Goal: Information Seeking & Learning: Learn about a topic

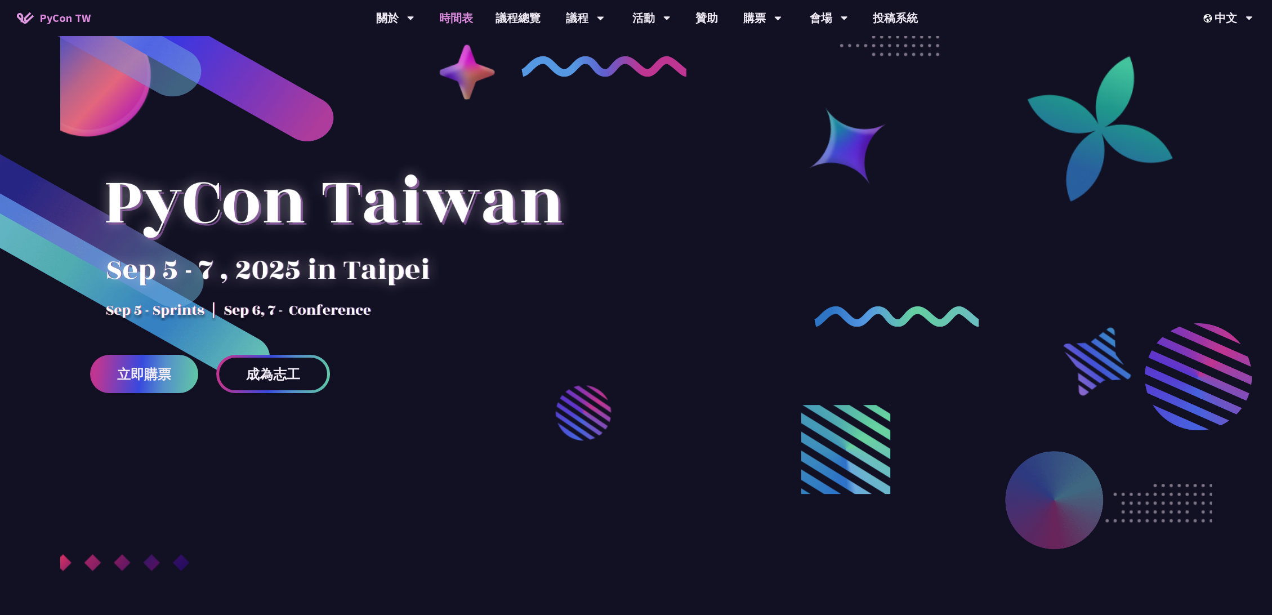
click at [464, 20] on link "時間表" at bounding box center [456, 18] width 56 height 36
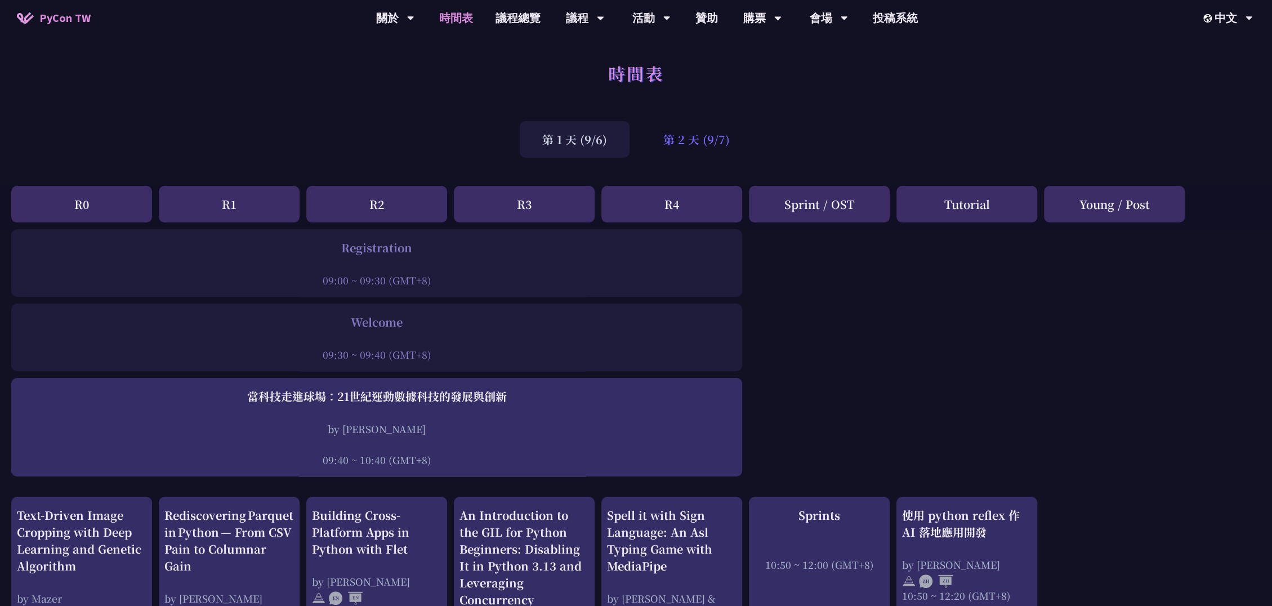
click at [675, 134] on div "第 2 天 (9/7)" at bounding box center [696, 139] width 111 height 37
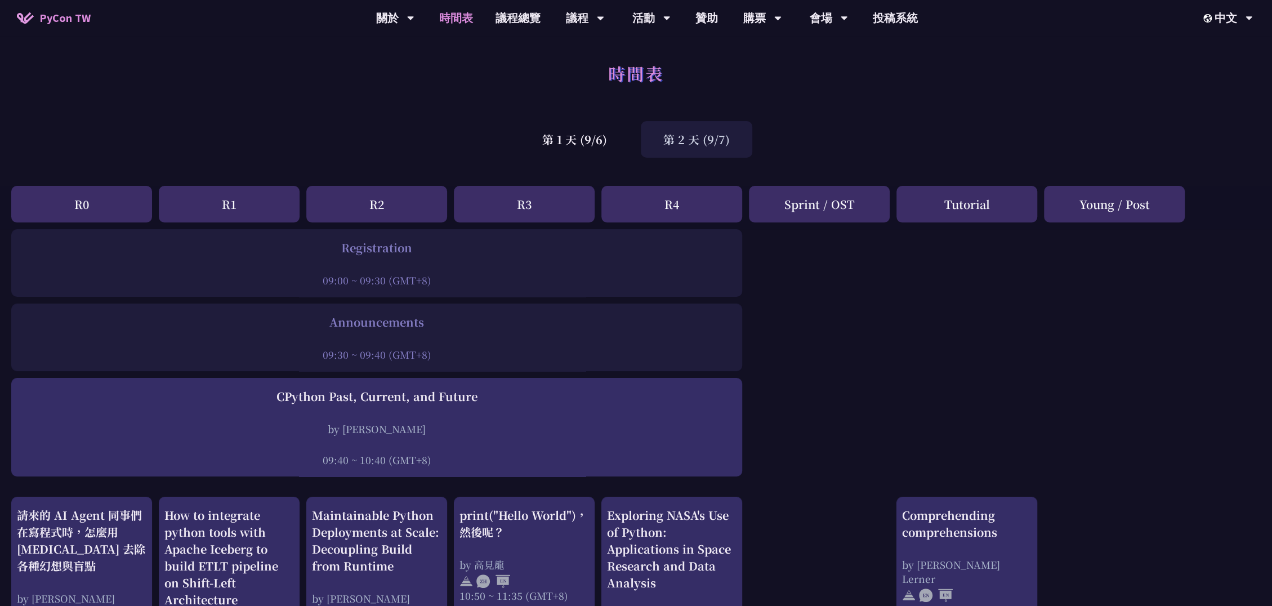
click at [720, 138] on div "第 2 天 (9/7)" at bounding box center [696, 139] width 111 height 37
click at [714, 136] on div "第 2 天 (9/7)" at bounding box center [696, 139] width 111 height 37
click at [590, 145] on div "第 1 天 (9/6)" at bounding box center [575, 139] width 110 height 37
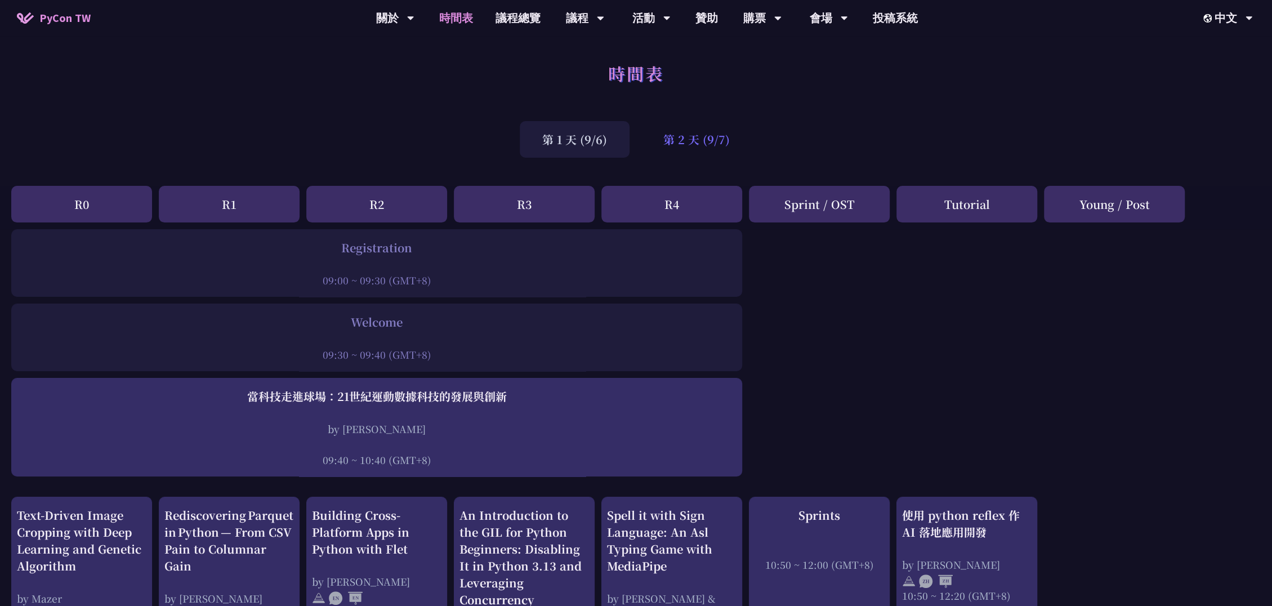
click at [687, 142] on div "第 2 天 (9/7)" at bounding box center [696, 139] width 111 height 37
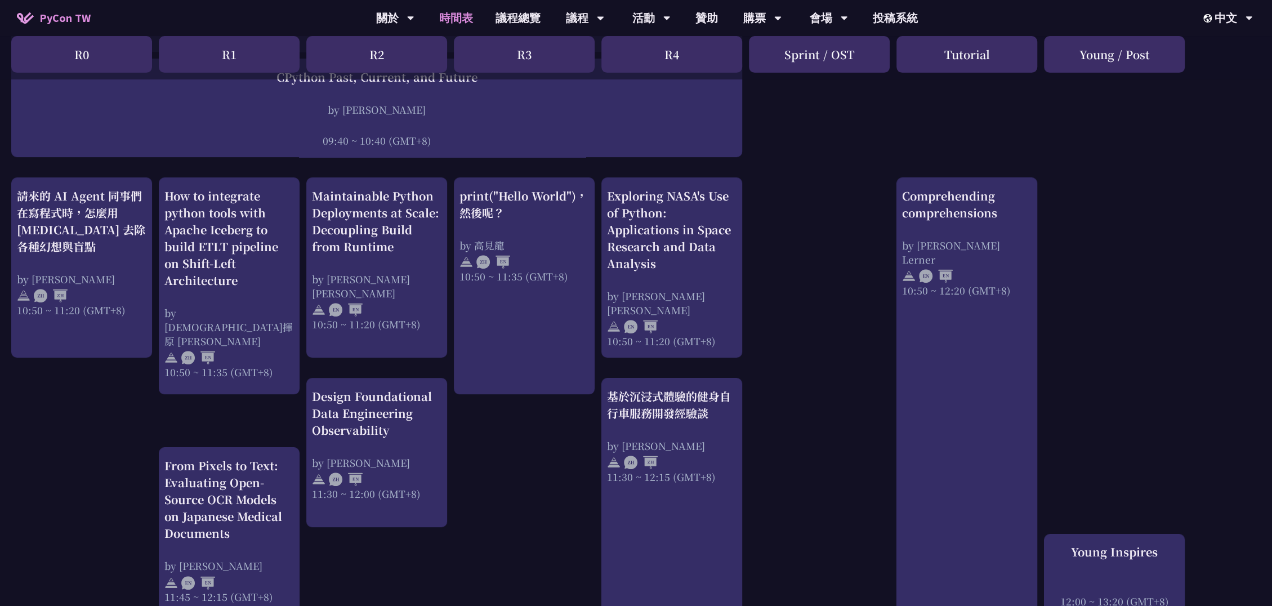
scroll to position [312, 0]
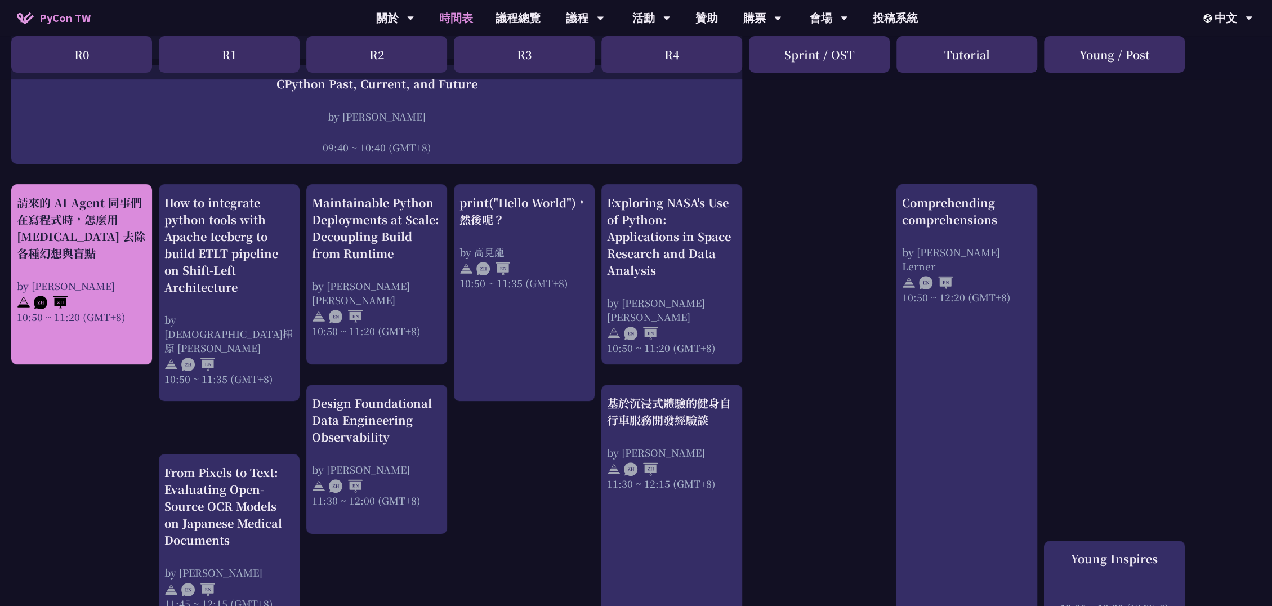
click at [76, 266] on div "請來的 AI Agent 同事們在寫程式時，怎麼用 pytest 去除各種幻想與盲點 by Keith Yang 10:50 ~ 11:20 (GMT+8)" at bounding box center [81, 258] width 129 height 129
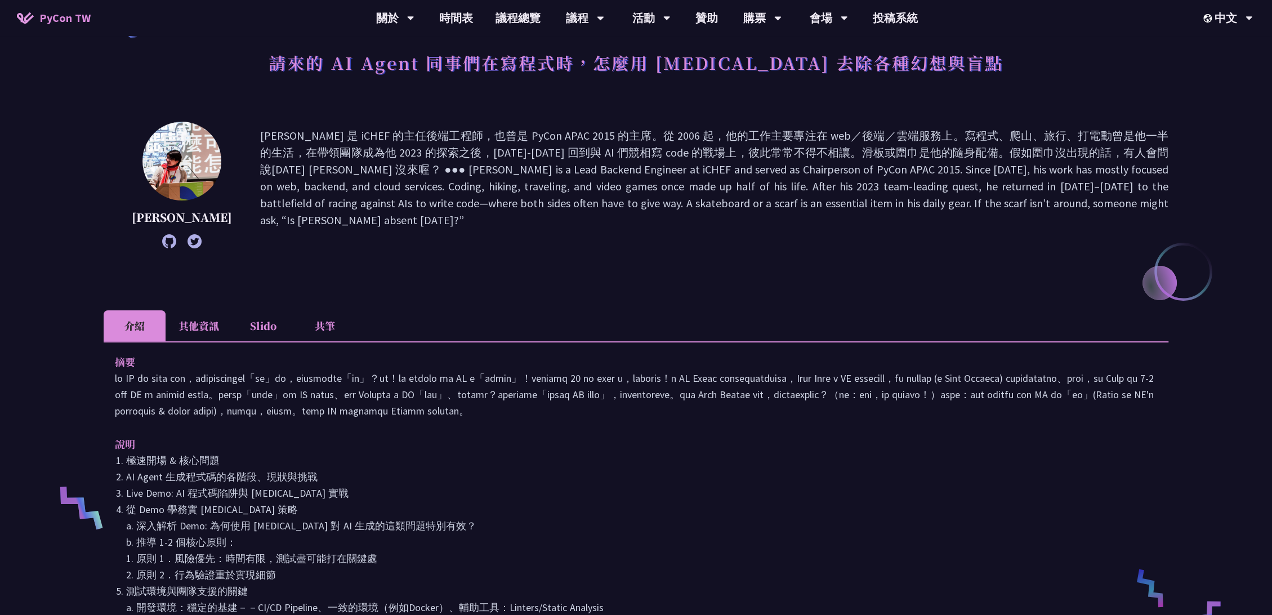
scroll to position [62, 0]
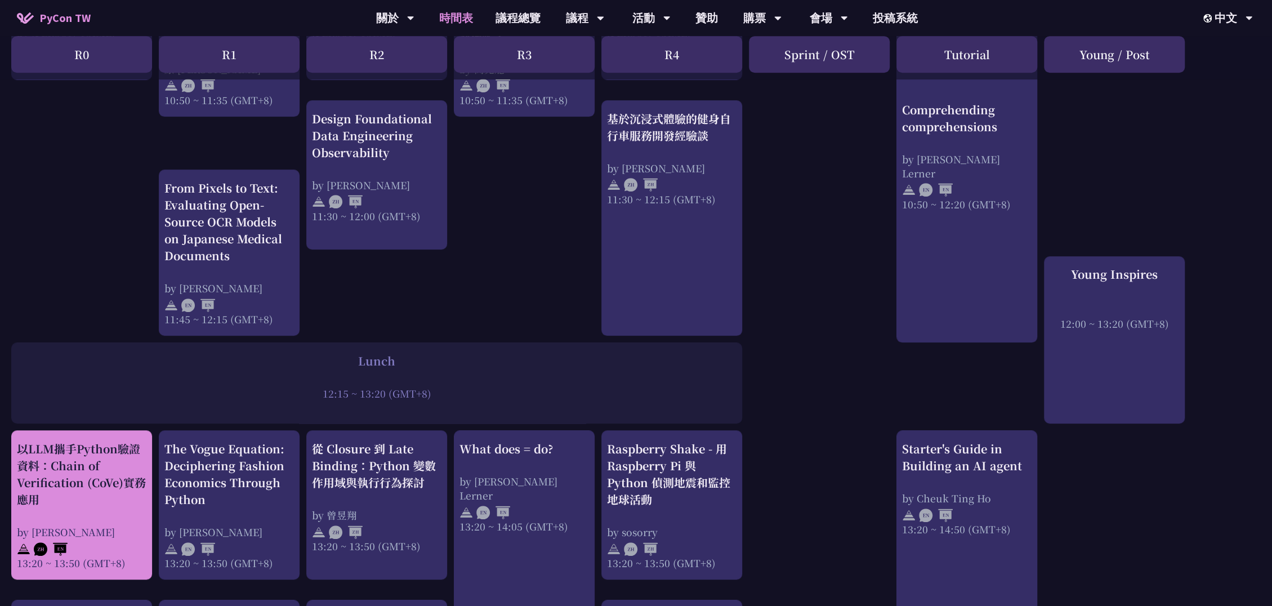
scroll to position [437, 0]
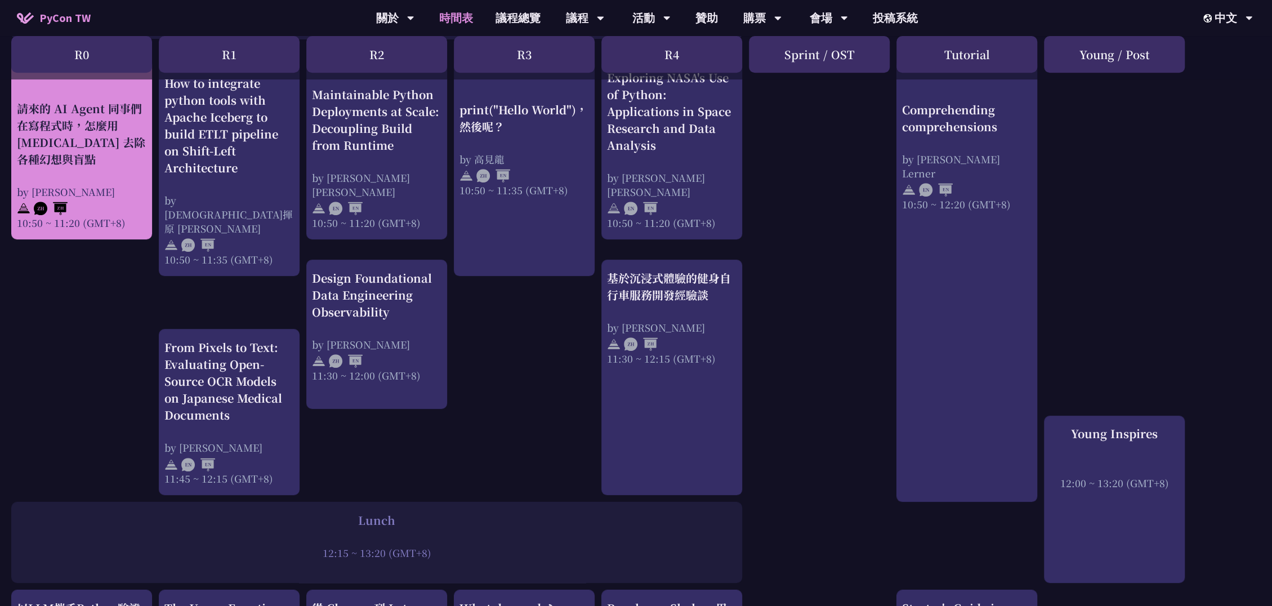
click at [106, 145] on div "請來的 AI Agent 同事們在寫程式時，怎麼用 pytest 去除各種幻想與盲點" at bounding box center [81, 134] width 129 height 68
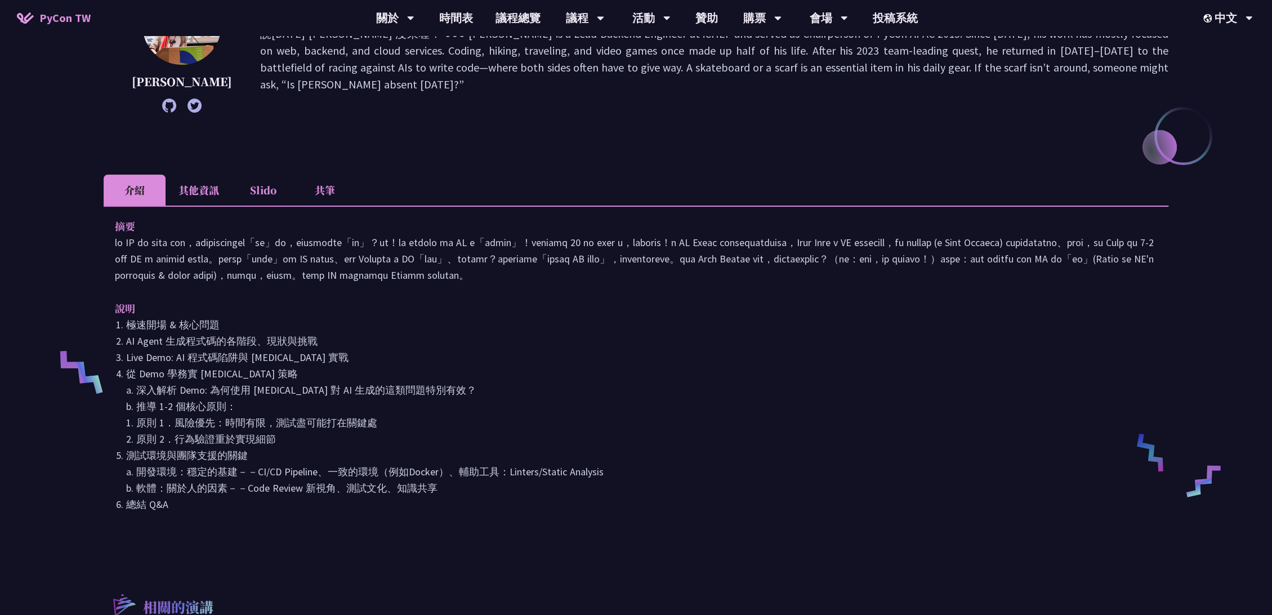
scroll to position [250, 0]
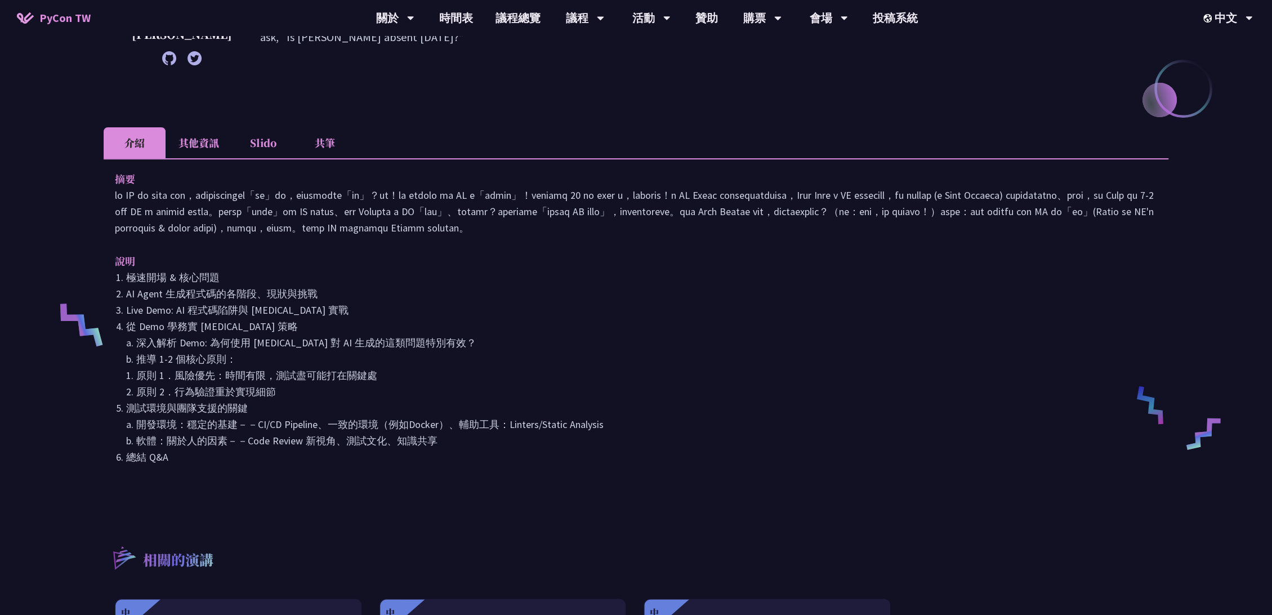
drag, startPoint x: 220, startPoint y: 477, endPoint x: 97, endPoint y: 189, distance: 312.7
click at [89, 193] on div "請來的 AI Agent 同事們在寫程式時，怎麼用 pytest 去除各種幻想與盲點 Keith Yang 介紹 其他資訊 Slido 共筆 摘要 說明 極速…" at bounding box center [636, 321] width 1272 height 1143
copy div "摘要 你的 AI 同事 code 寫很快，但偶爾是不是也活在自己的「幻想」世界，留下各種讓人傻眼的「盲點」？別怕！你的 pytest 就是 AI 的「現實矯正…"
click at [486, 318] on li "Live Demo: AI 程式碼陷阱與 pytest 實戰" at bounding box center [641, 310] width 1031 height 16
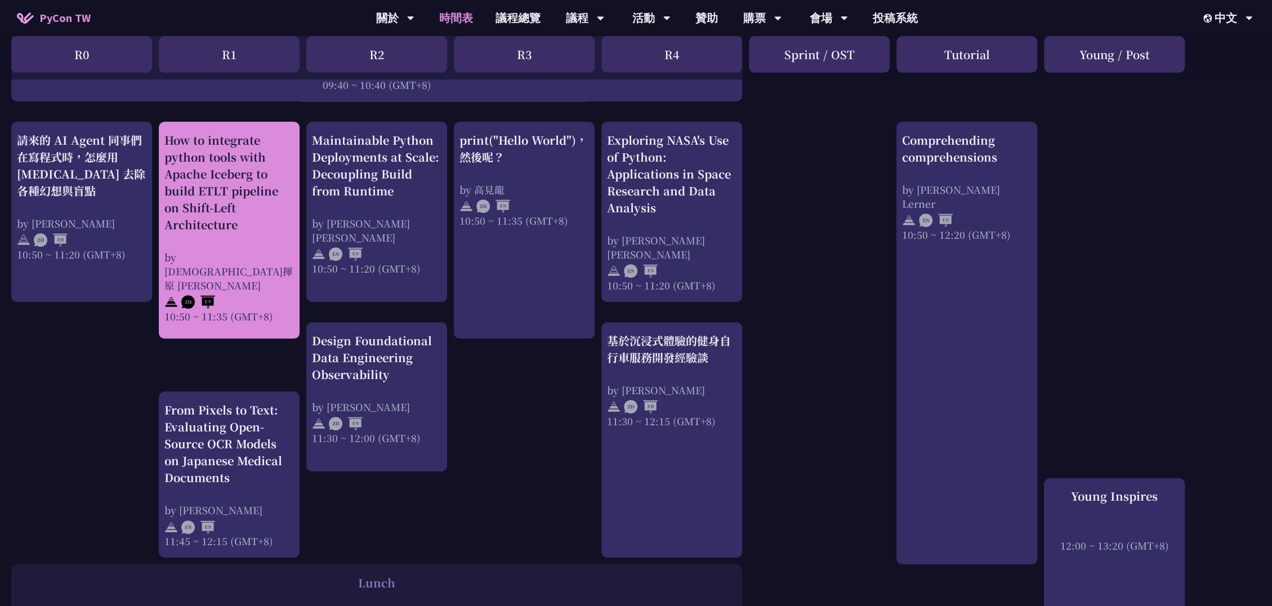
scroll to position [312, 0]
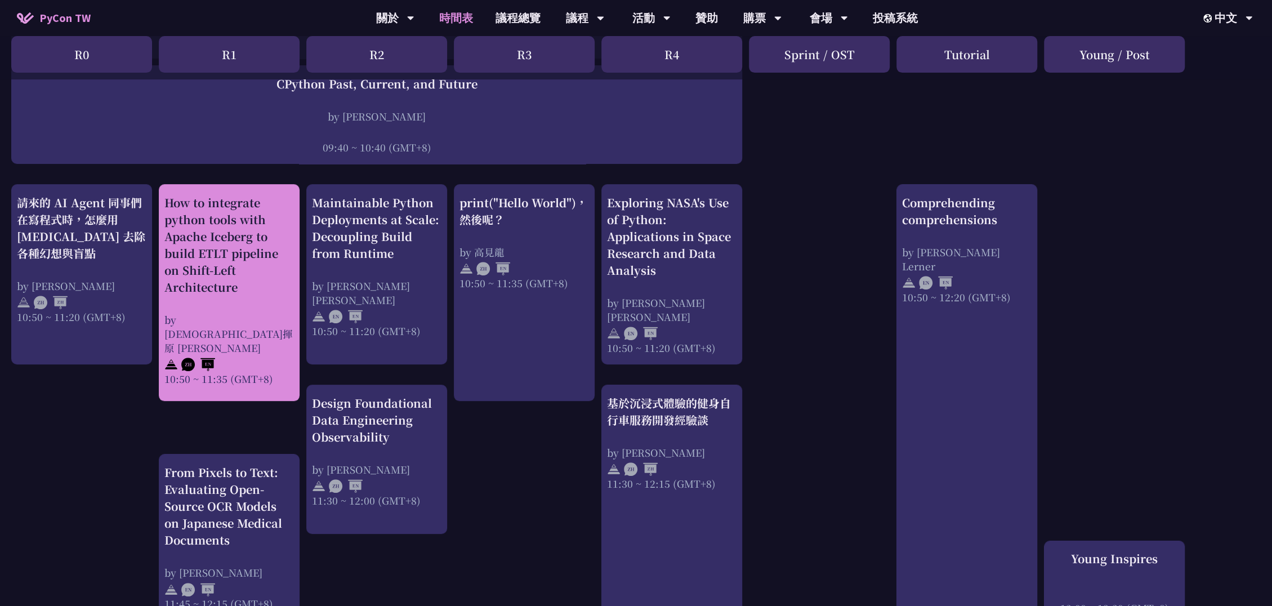
click at [224, 241] on div "How to integrate python tools with Apache Iceberg to build ETLT pipeline on Shi…" at bounding box center [228, 244] width 129 height 101
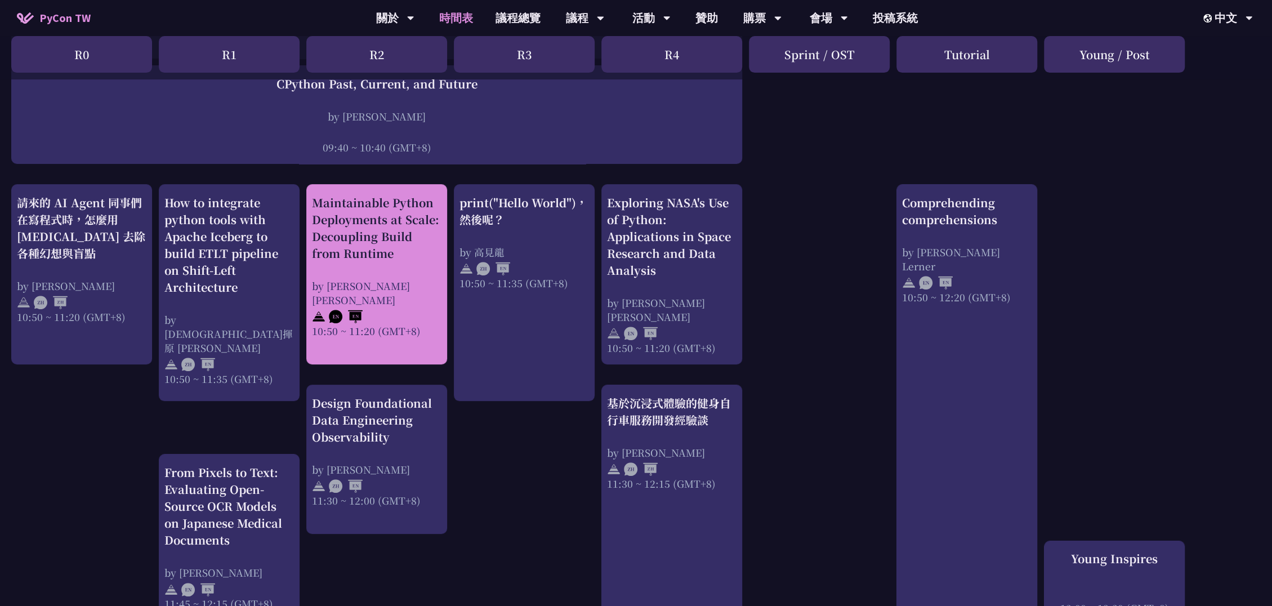
click at [361, 228] on div "Maintainable Python Deployments at Scale: Decoupling Build from Runtime" at bounding box center [376, 228] width 129 height 68
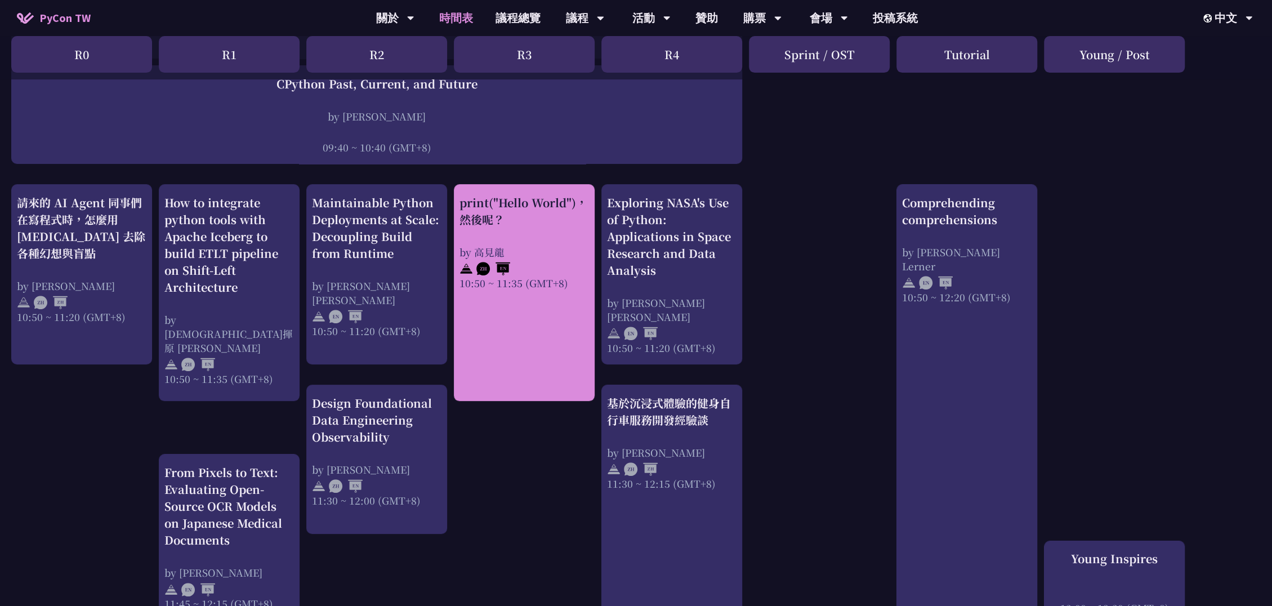
click at [518, 214] on div "print("Hello World")，然後呢？" at bounding box center [523, 211] width 129 height 34
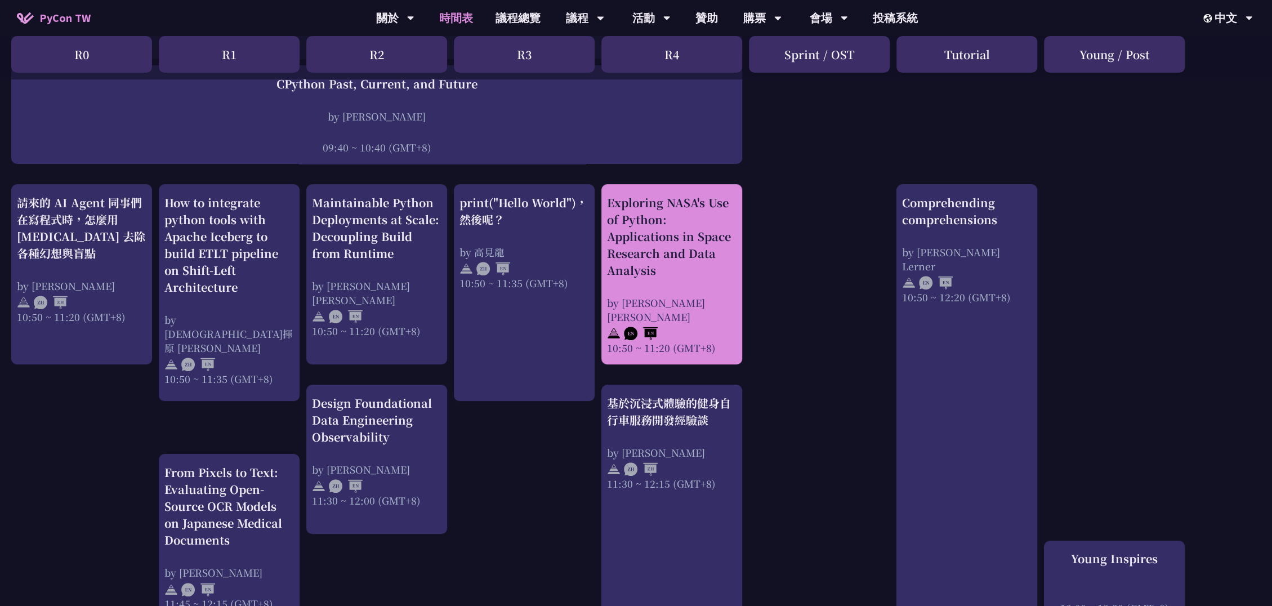
click at [642, 211] on div "Exploring NASA's Use of Python: Applications in Space Research and Data Analysis" at bounding box center [671, 236] width 129 height 84
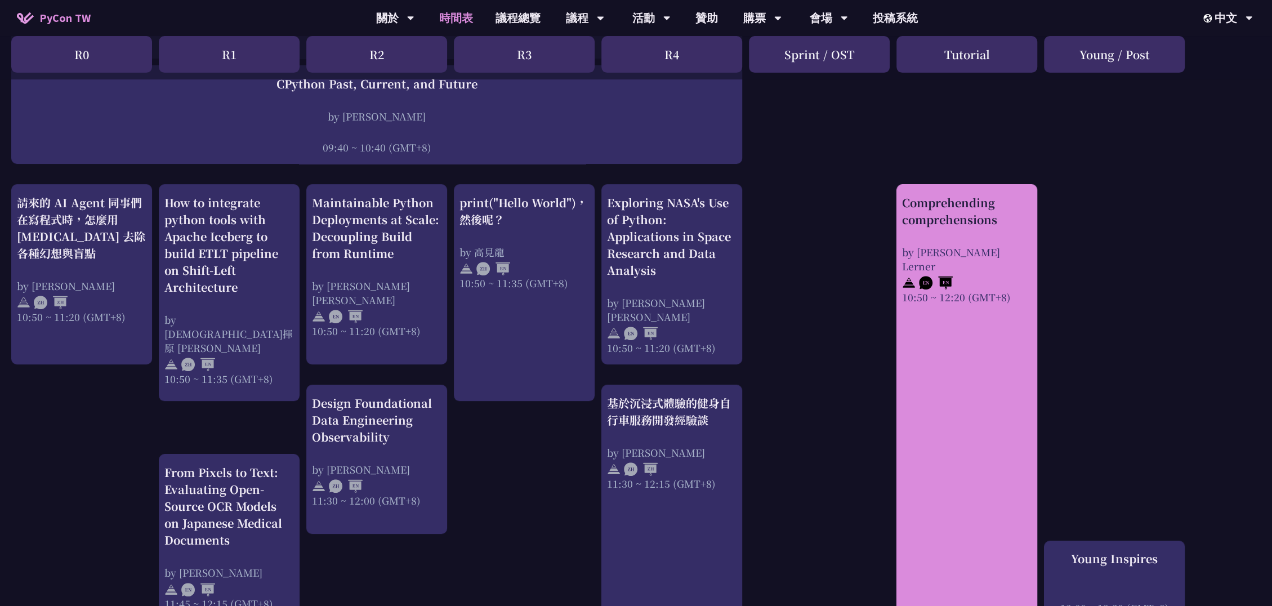
click at [937, 220] on div "Comprehending comprehensions" at bounding box center [966, 211] width 129 height 34
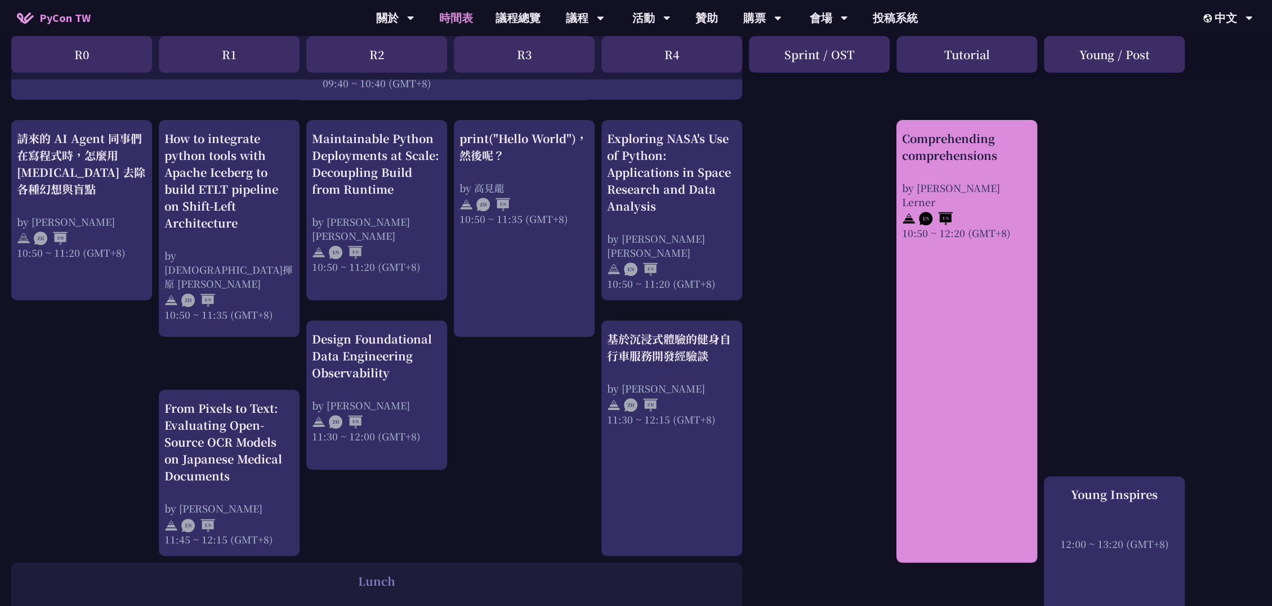
scroll to position [375, 0]
click at [938, 245] on div "Comprehending comprehensions by Reuven M. Lerner 10:50 ~ 12:20 (GMT+8)" at bounding box center [966, 343] width 141 height 442
click at [934, 137] on div "Comprehending comprehensions" at bounding box center [966, 149] width 129 height 34
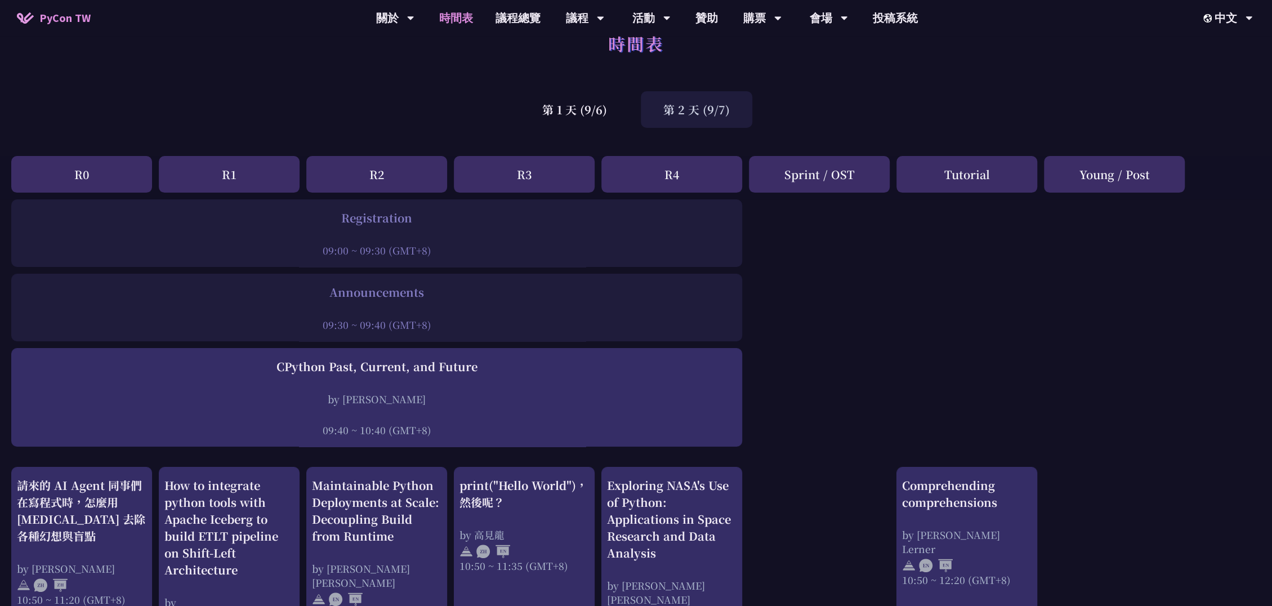
scroll to position [0, 0]
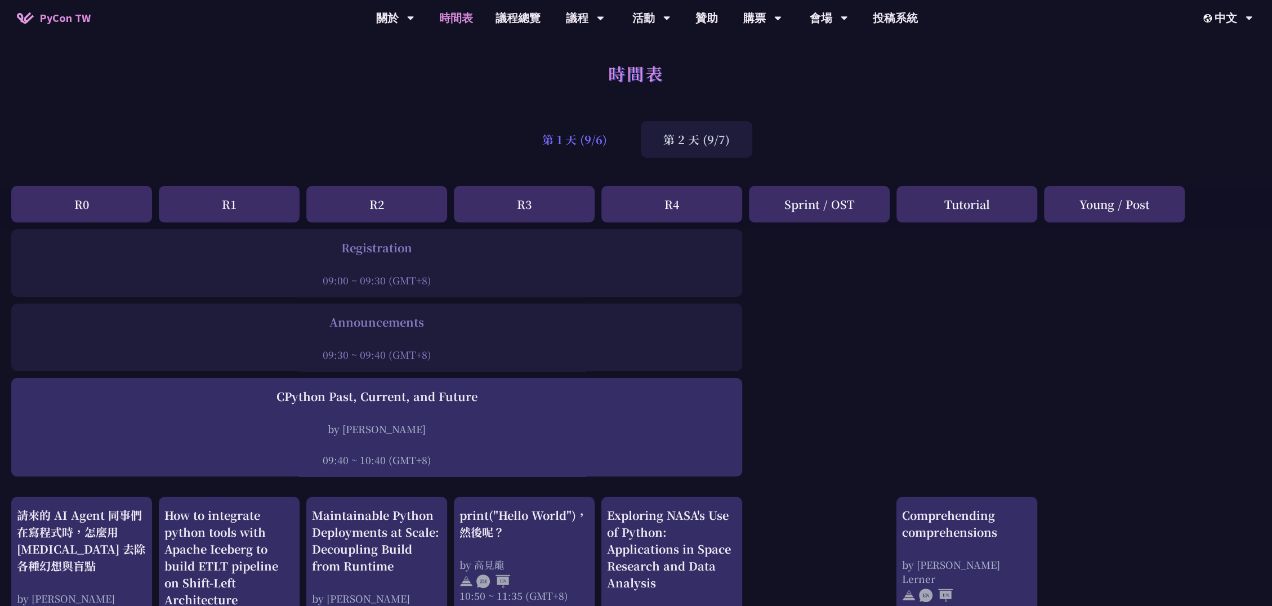
click at [599, 133] on div "第 1 天 (9/6)" at bounding box center [575, 139] width 110 height 37
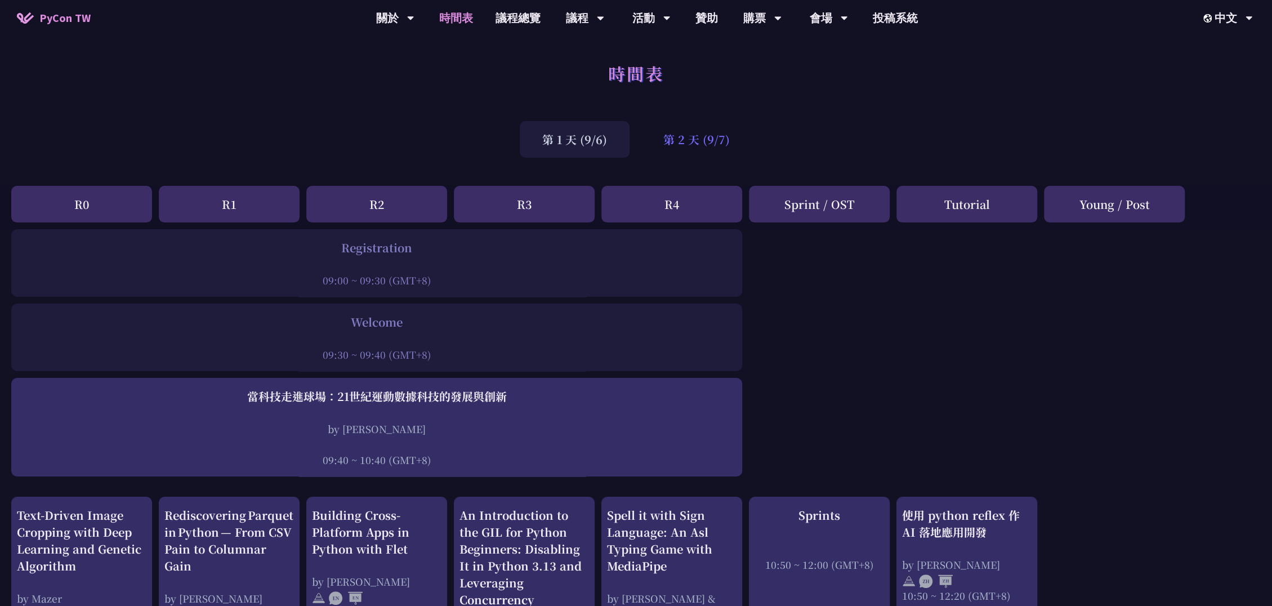
click at [686, 141] on div "第 2 天 (9/7)" at bounding box center [696, 139] width 111 height 37
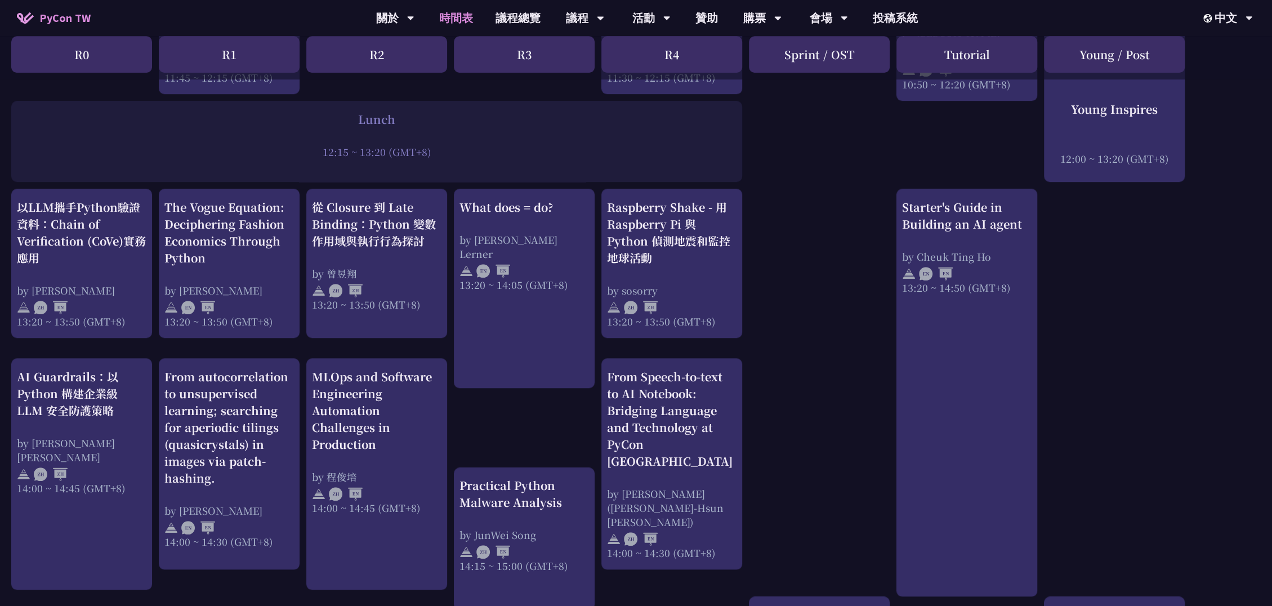
scroll to position [875, 0]
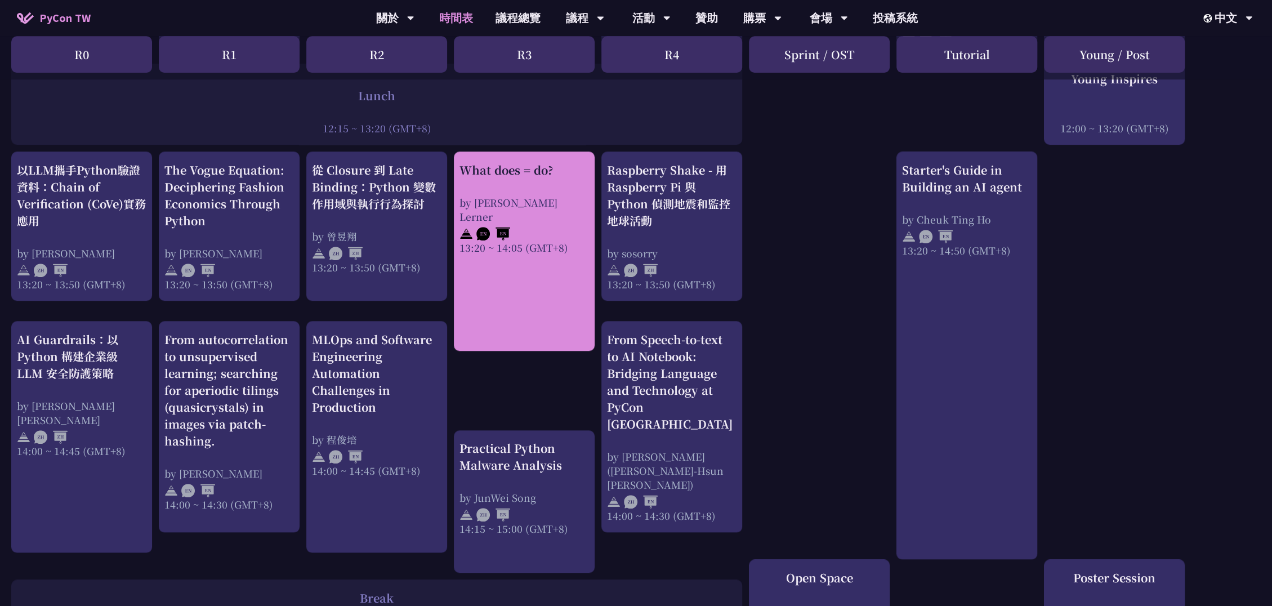
click at [527, 240] on div "13:20 ~ 14:05 (GMT+8)" at bounding box center [523, 247] width 129 height 14
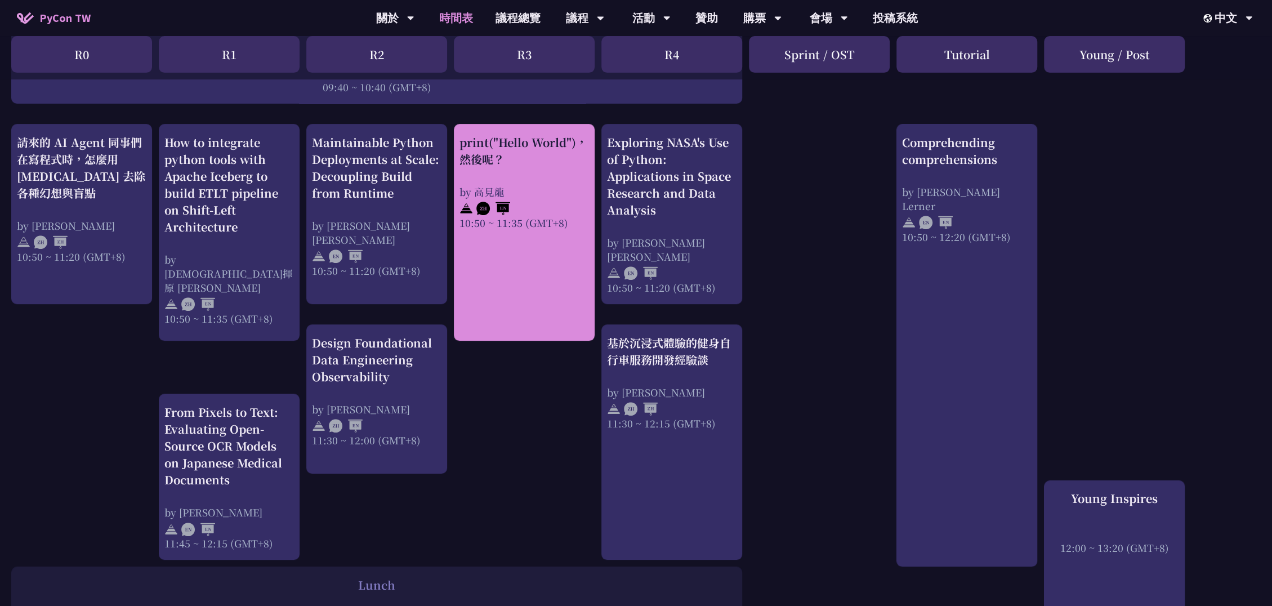
scroll to position [0, 0]
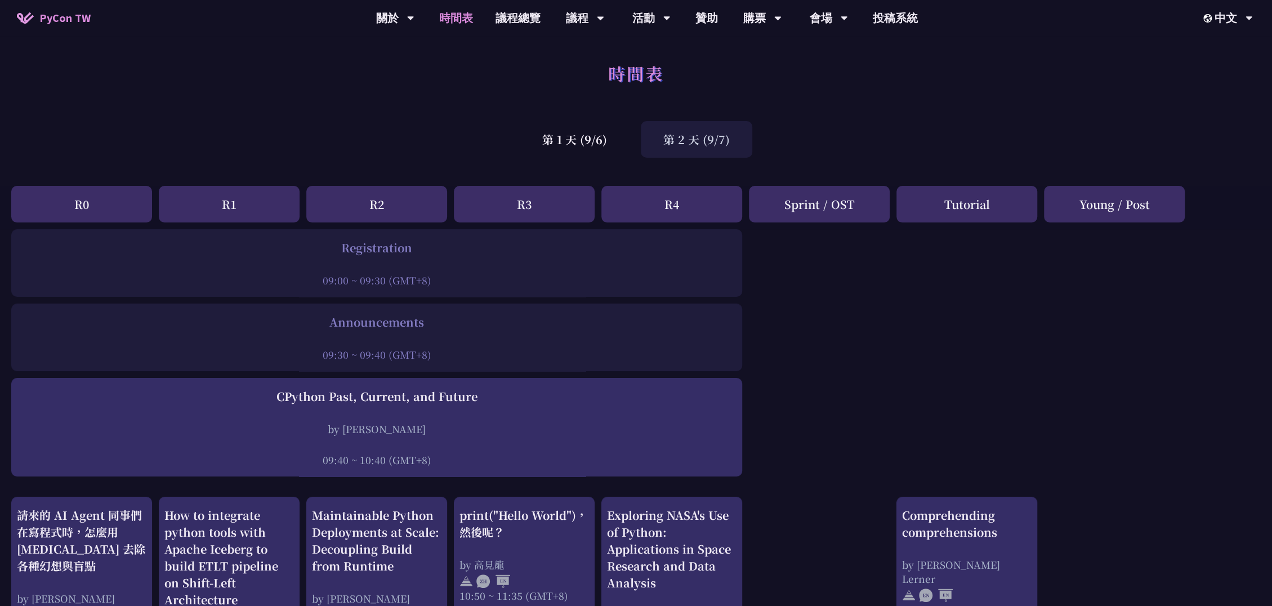
click at [696, 141] on div "第 2 天 (9/7)" at bounding box center [696, 139] width 111 height 37
click at [678, 140] on div "第 2 天 (9/7)" at bounding box center [696, 139] width 111 height 37
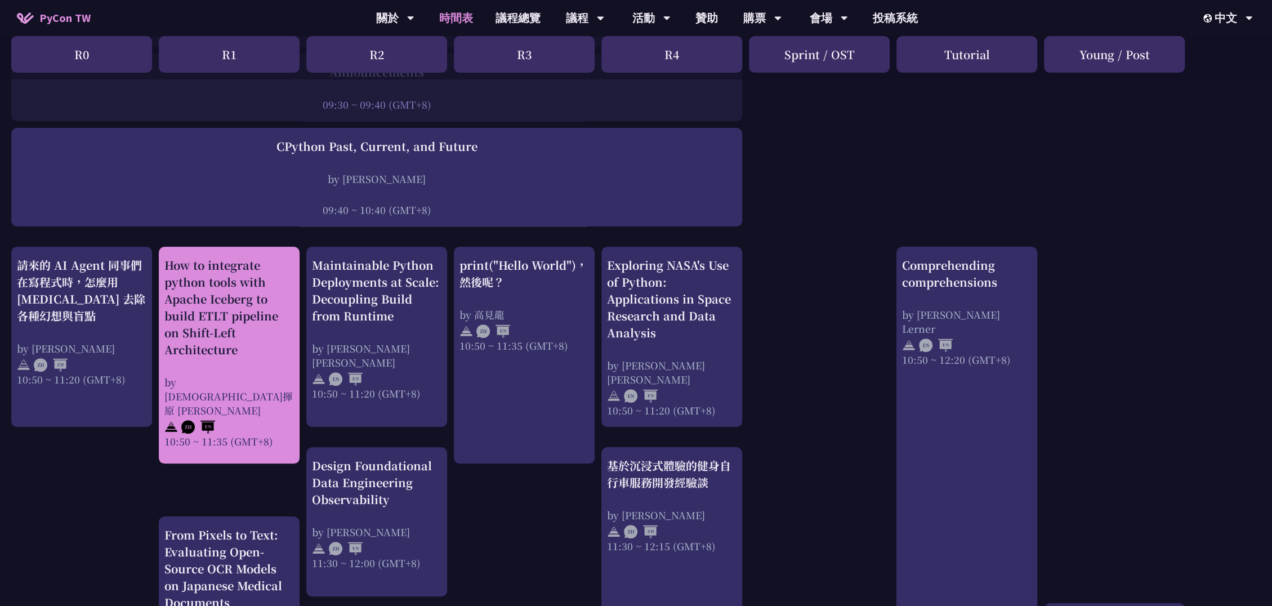
scroll to position [312, 0]
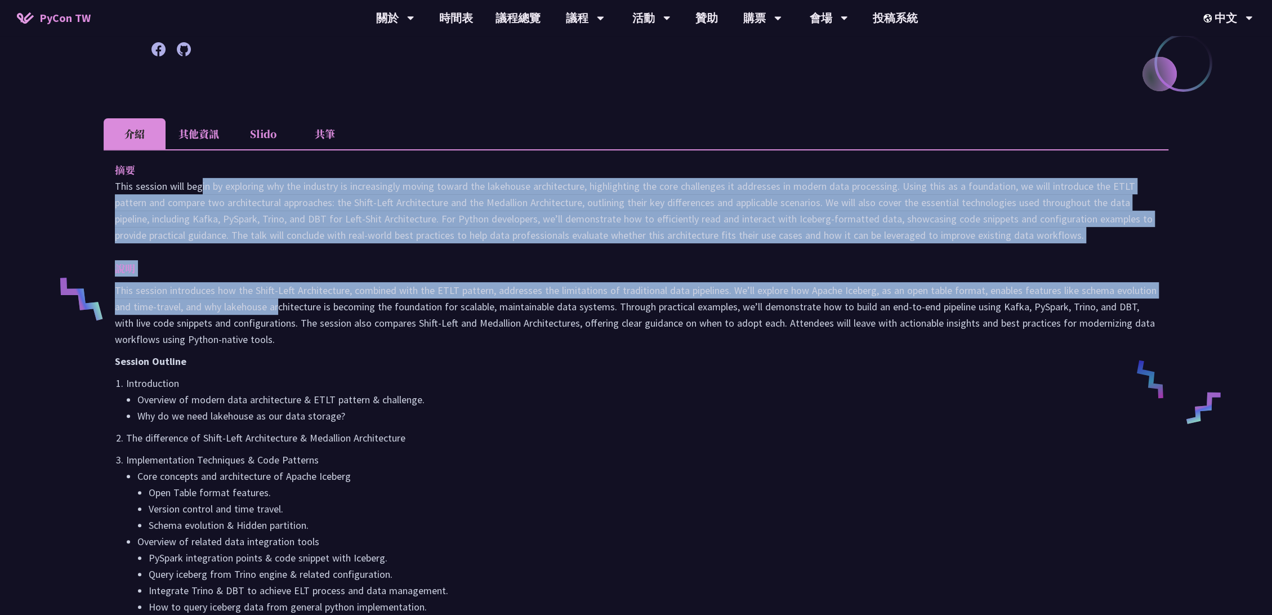
scroll to position [625, 0]
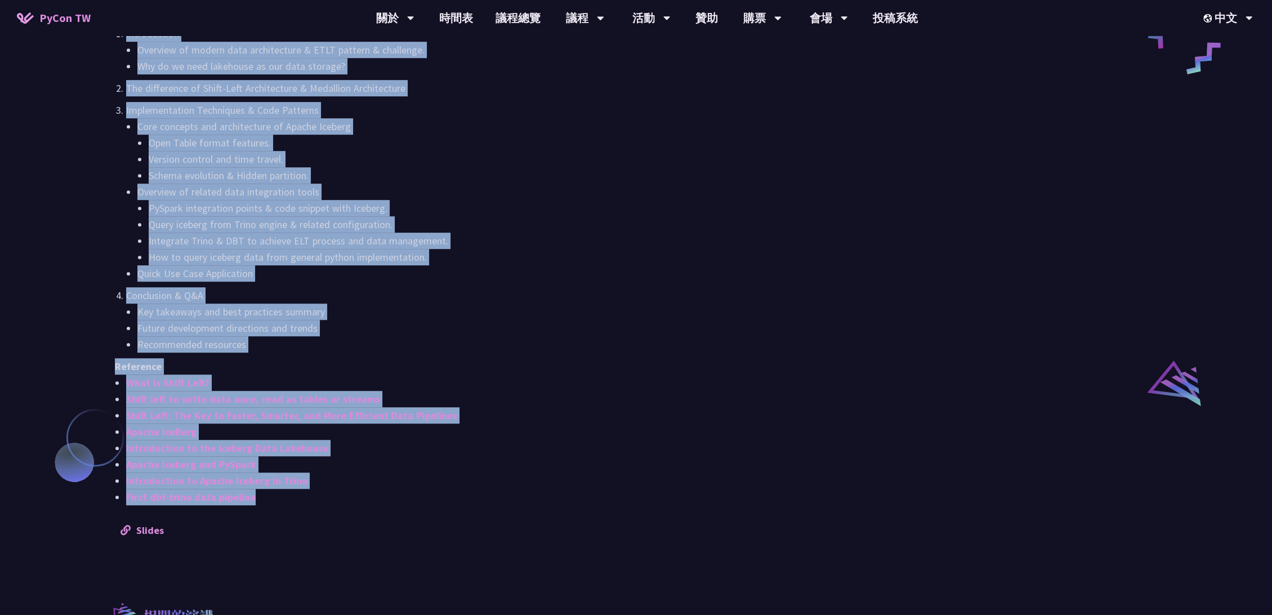
drag, startPoint x: 112, startPoint y: 211, endPoint x: 277, endPoint y: 499, distance: 332.3
click at [277, 499] on div "摘要 說明 This session introduces how the Shift-Left Architecture, combined with th…" at bounding box center [636, 175] width 1064 height 750
copy div "This session will begin by exploring why the industry is increasingly moving to…"
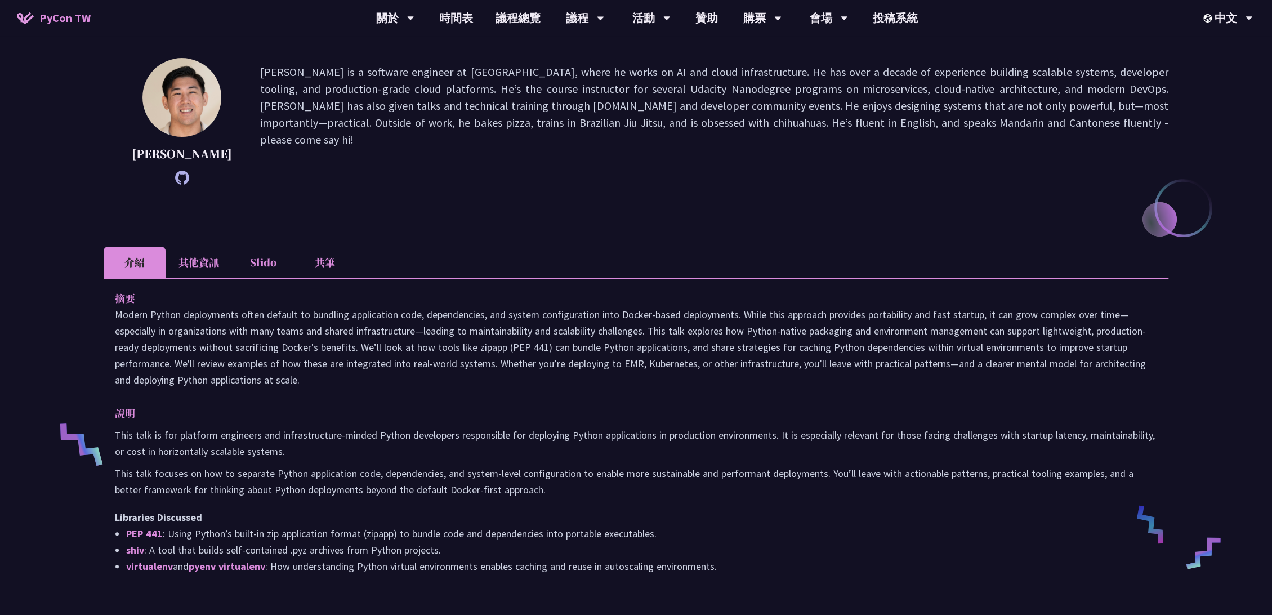
scroll to position [250, 0]
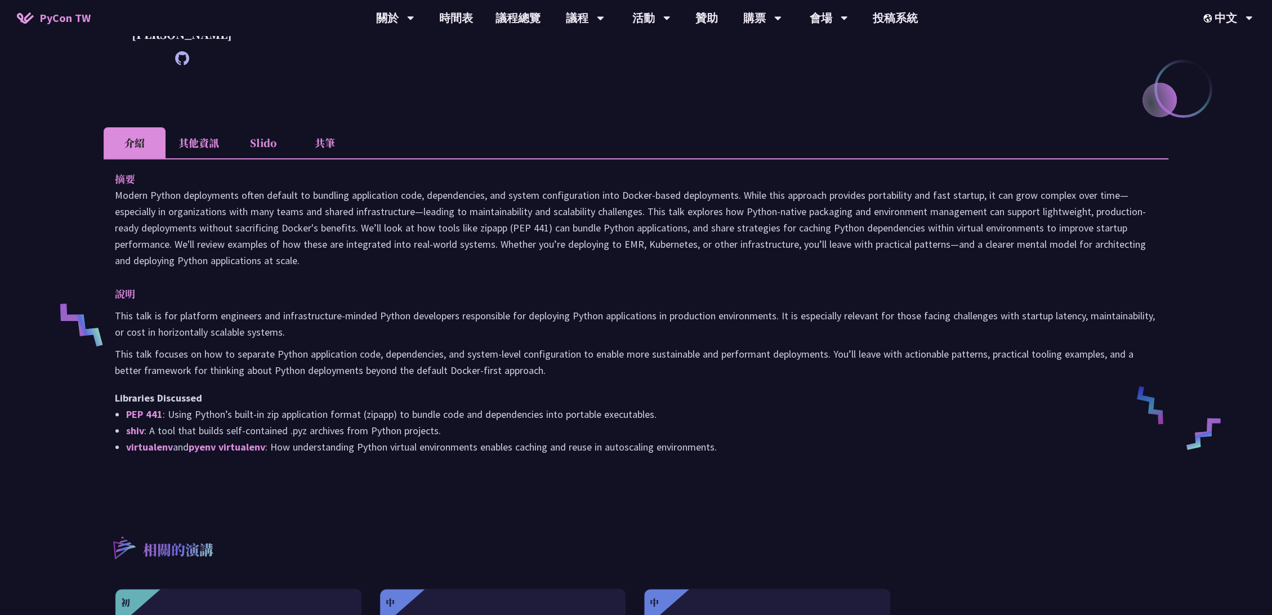
drag, startPoint x: 109, startPoint y: 368, endPoint x: 846, endPoint y: 472, distance: 744.6
click at [846, 472] on div "摘要 說明 This talk is for platform engineers and infrastructure-minded Python deve…" at bounding box center [636, 320] width 1064 height 325
copy div "摘要 Modern Python deployments often default to bundling application code, depend…"
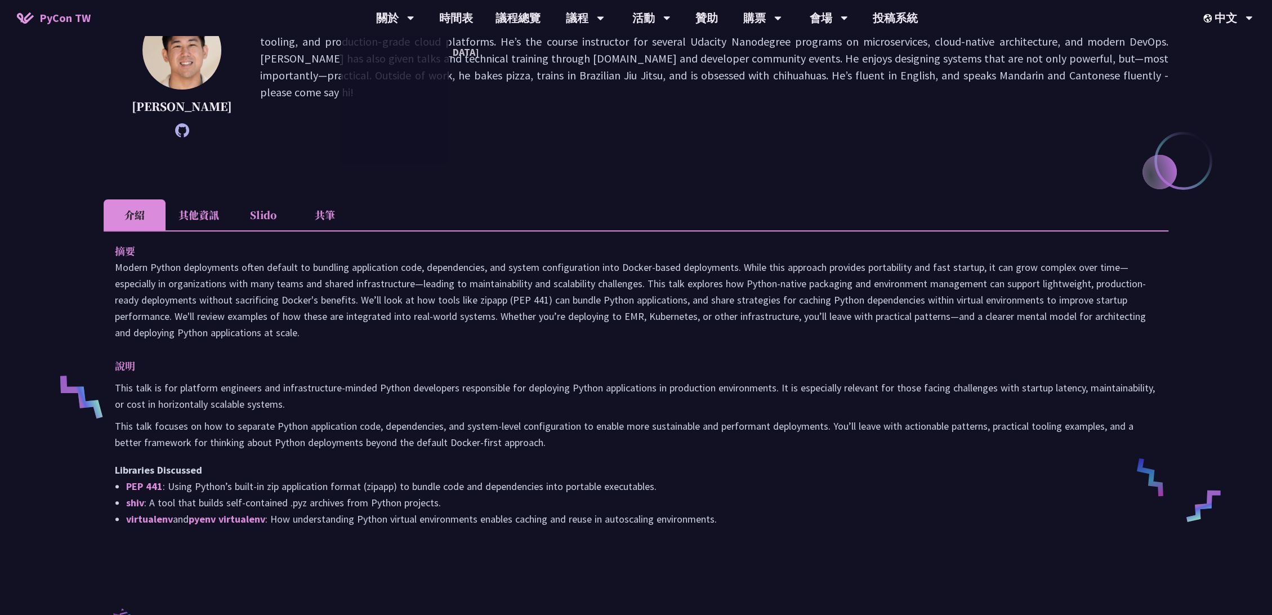
scroll to position [0, 0]
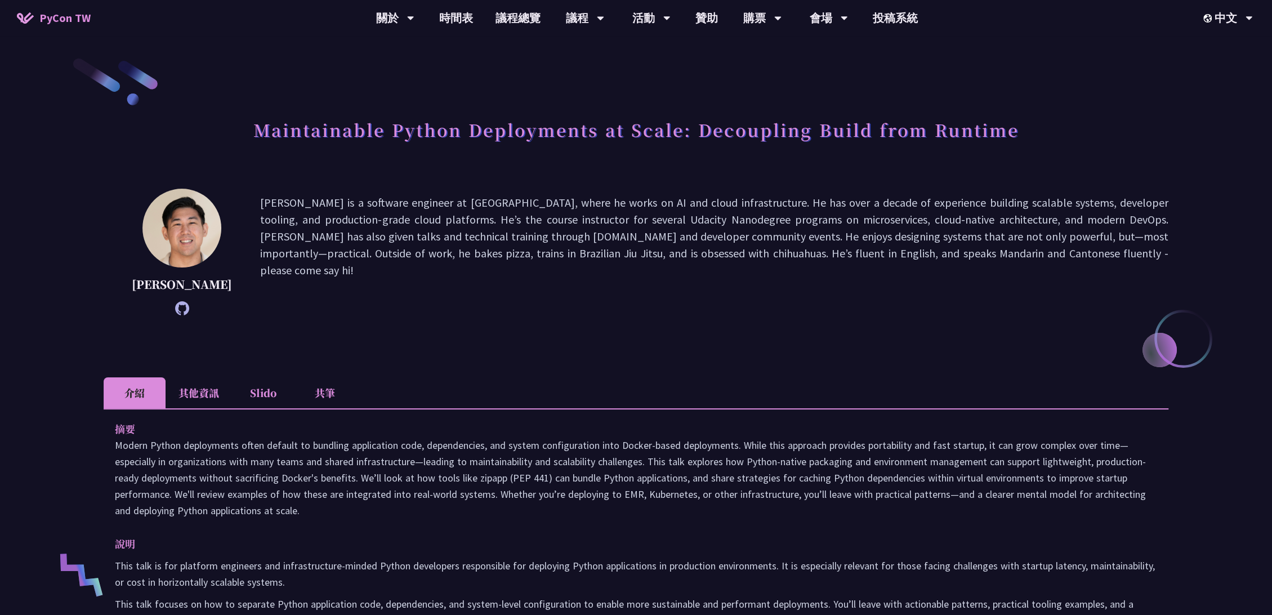
click at [566, 414] on div "摘要 說明 This talk is for platform engineers and infrastructure-minded Python deve…" at bounding box center [636, 570] width 1064 height 325
click at [572, 466] on p at bounding box center [636, 478] width 1042 height 82
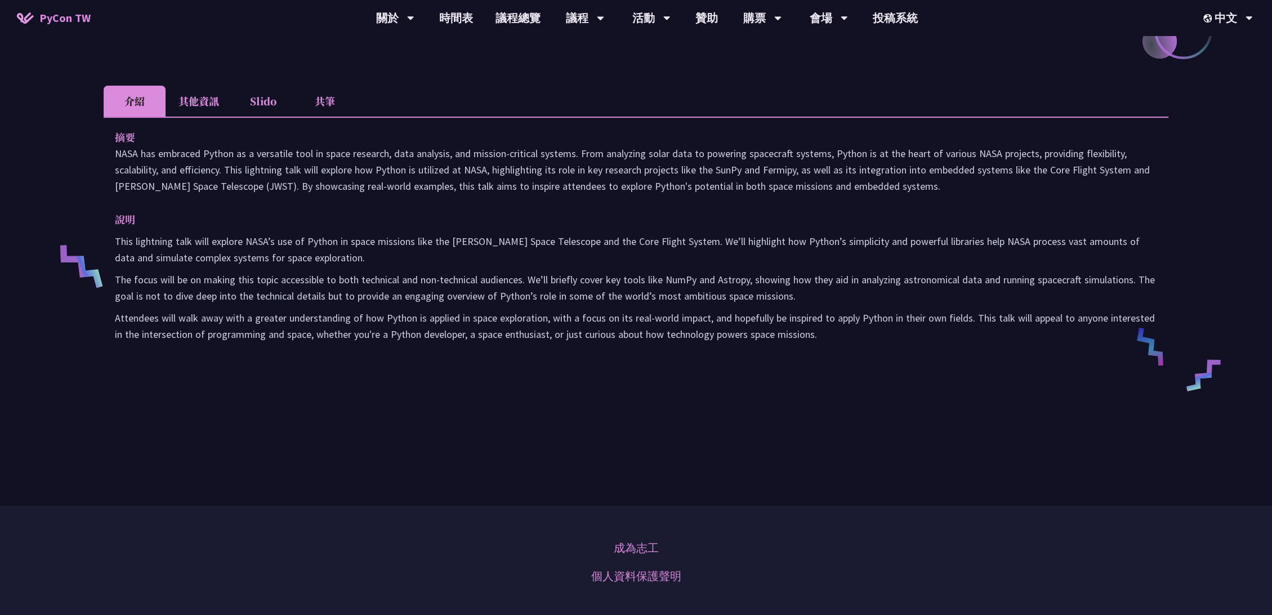
scroll to position [312, 0]
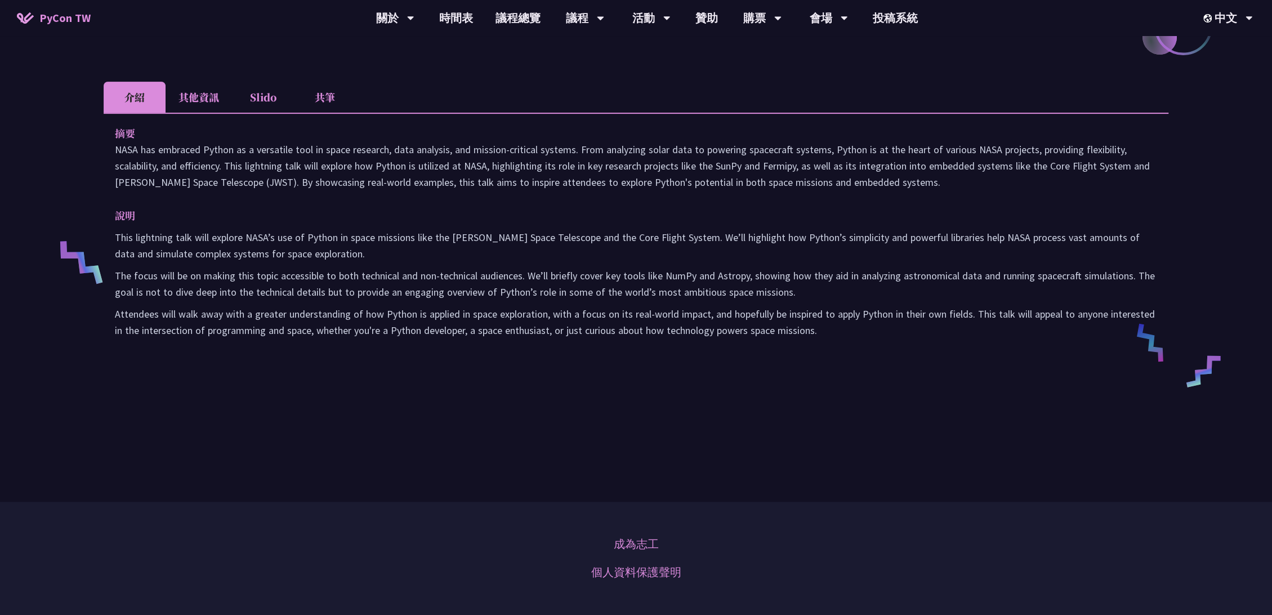
drag, startPoint x: 102, startPoint y: 333, endPoint x: 848, endPoint y: 335, distance: 746.4
click at [848, 335] on div "Exploring NASA's Use of Python: Applications in Space Research and Data Analysi…" at bounding box center [636, 95] width 1272 height 814
copy div "摘要 NASA has embraced Python as a versatile tool in space research, data analysi…"
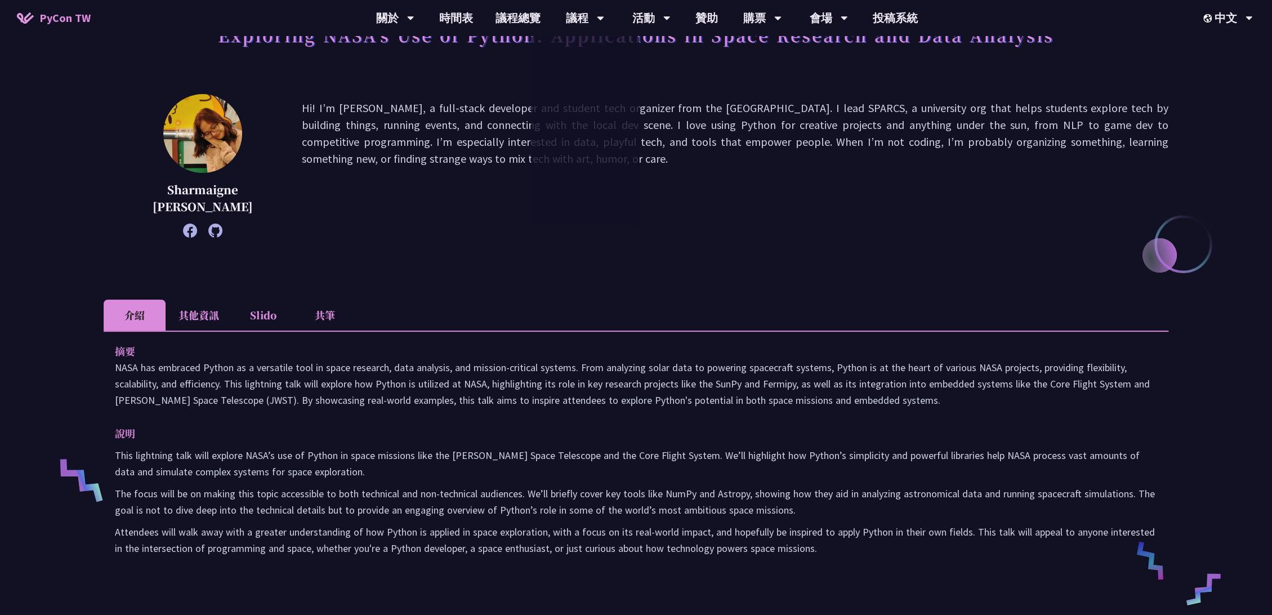
scroll to position [0, 0]
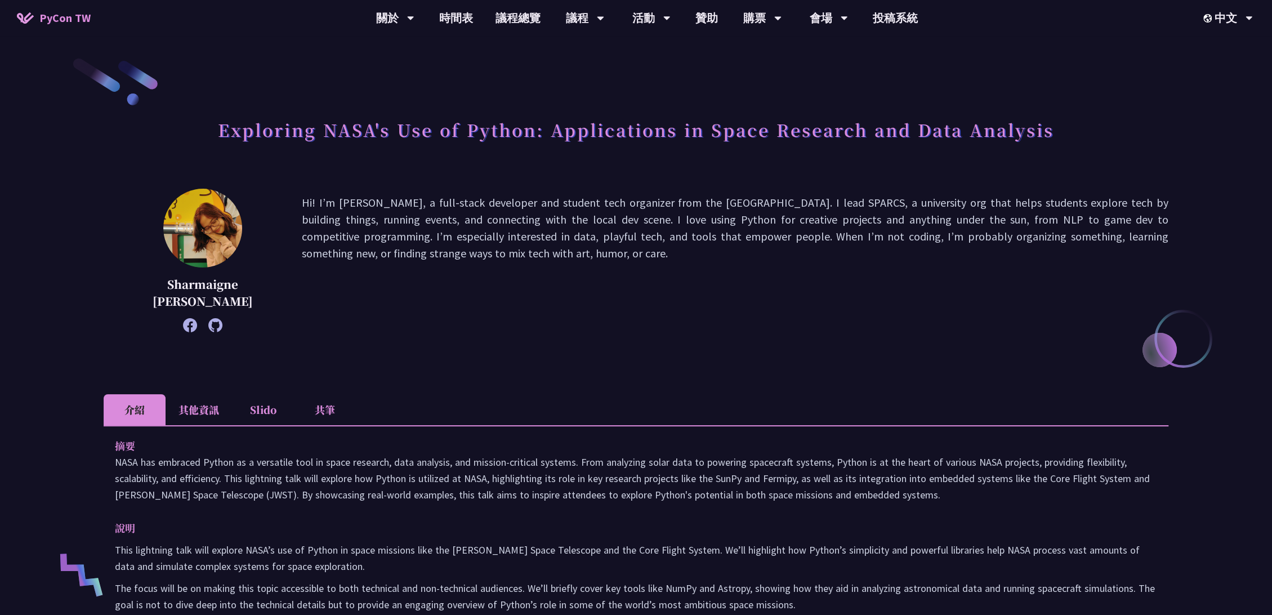
click at [733, 278] on p "Hi! I’m Sharmaigne, a full-stack developer and student tech organizer from the …" at bounding box center [735, 260] width 866 height 132
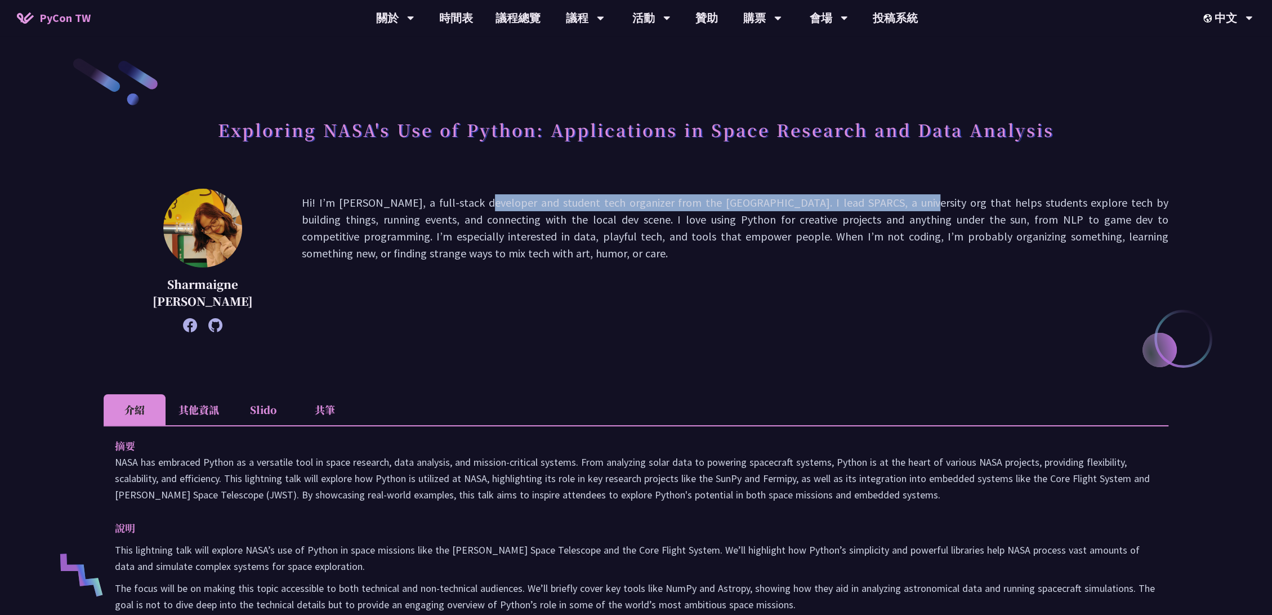
drag, startPoint x: 395, startPoint y: 205, endPoint x: 802, endPoint y: 206, distance: 407.0
click at [802, 206] on p "Hi! I’m Sharmaigne, a full-stack developer and student tech organizer from the …" at bounding box center [735, 260] width 866 height 132
drag, startPoint x: 805, startPoint y: 205, endPoint x: 554, endPoint y: 257, distance: 256.3
click at [554, 257] on p "Hi! I’m Sharmaigne, a full-stack developer and student tech organizer from the …" at bounding box center [735, 260] width 866 height 132
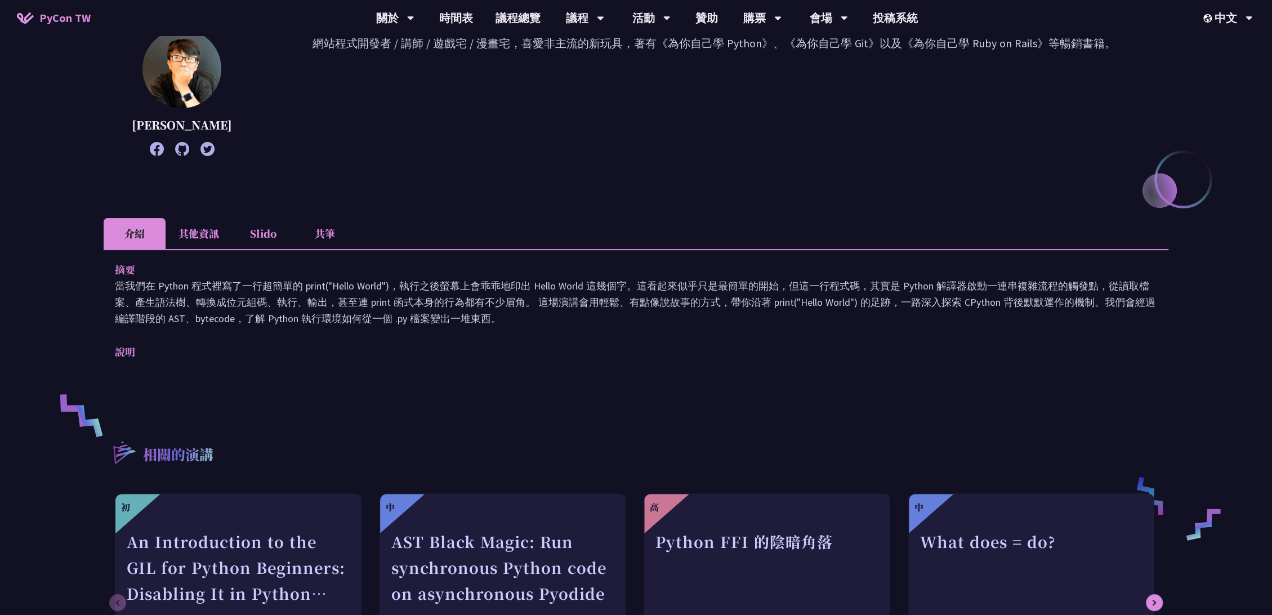
scroll to position [158, 0]
drag, startPoint x: 519, startPoint y: 320, endPoint x: 84, endPoint y: 305, distance: 434.8
click at [84, 305] on div "print("Hello World")，然後呢？ 高見龍 網站程式開發者 / 講師 / 遊戲宅 / 漫畫宅，喜愛非主流的新玩具，著有《為你自己學 Pytho…" at bounding box center [636, 315] width 1272 height 947
copy div "摘要 當我們在 Python 程式裡寫了一行超簡單的 print("Hello World")，執行之後螢幕上會乖乖地印出 Hello World 這幾個字。…"
click at [784, 217] on div "print("Hello World")，然後呢？ 高見龍 網站程式開發者 / 講師 / 遊戲宅 / 漫畫宅，喜愛非主流的新玩具，著有《為你自己學 Pytho…" at bounding box center [636, 315] width 1064 height 834
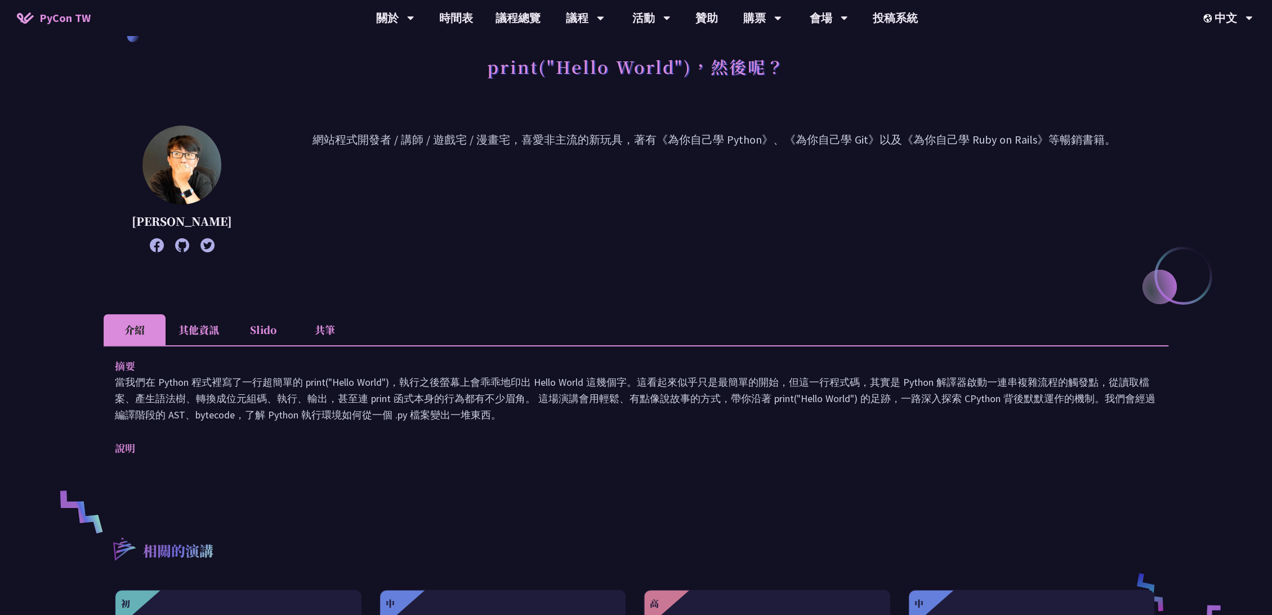
scroll to position [62, 0]
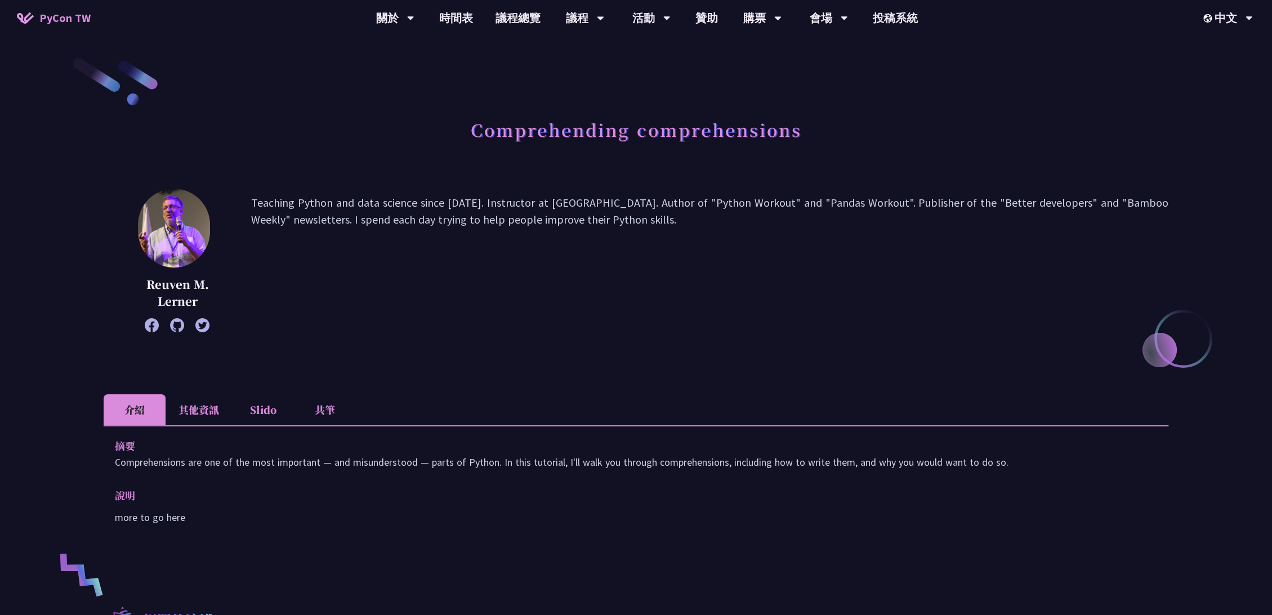
drag, startPoint x: 204, startPoint y: 525, endPoint x: 96, endPoint y: 469, distance: 121.6
click at [96, 469] on div "Comprehending comprehensions Reuven M. Lerner Teaching Python and data science …" at bounding box center [636, 476] width 1272 height 953
copy div "摘要 Comprehensions are one of the most important — and misunderstood — parts of …"
click at [585, 382] on div "Comprehending comprehensions Reuven M. Lerner Teaching Python and data science …" at bounding box center [636, 476] width 1064 height 840
click at [637, 355] on div "Reuven M. Lerner Teaching Python and data science since 1995. Instructor at Ler…" at bounding box center [636, 277] width 1064 height 177
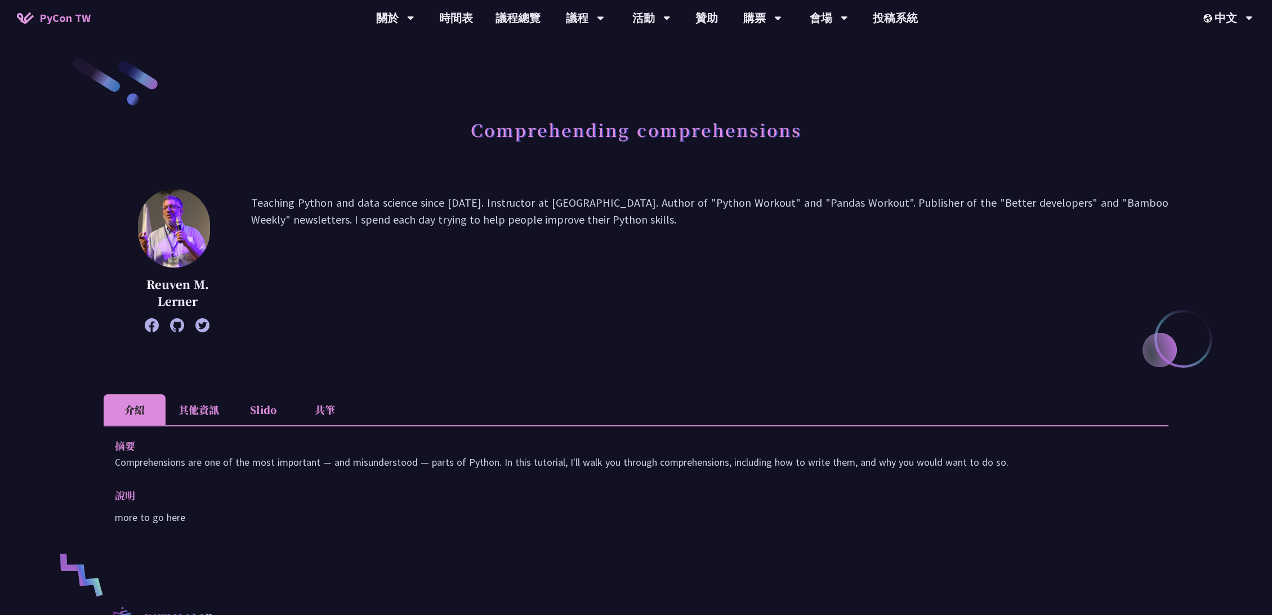
click at [477, 297] on p "Teaching Python and data science since 1995. Instructor at LernerPython. Author…" at bounding box center [709, 260] width 917 height 132
drag, startPoint x: 141, startPoint y: 283, endPoint x: 200, endPoint y: 299, distance: 60.8
click at [200, 299] on p "Reuven M. Lerner" at bounding box center [177, 293] width 91 height 34
copy p "Reuven M. Lerner"
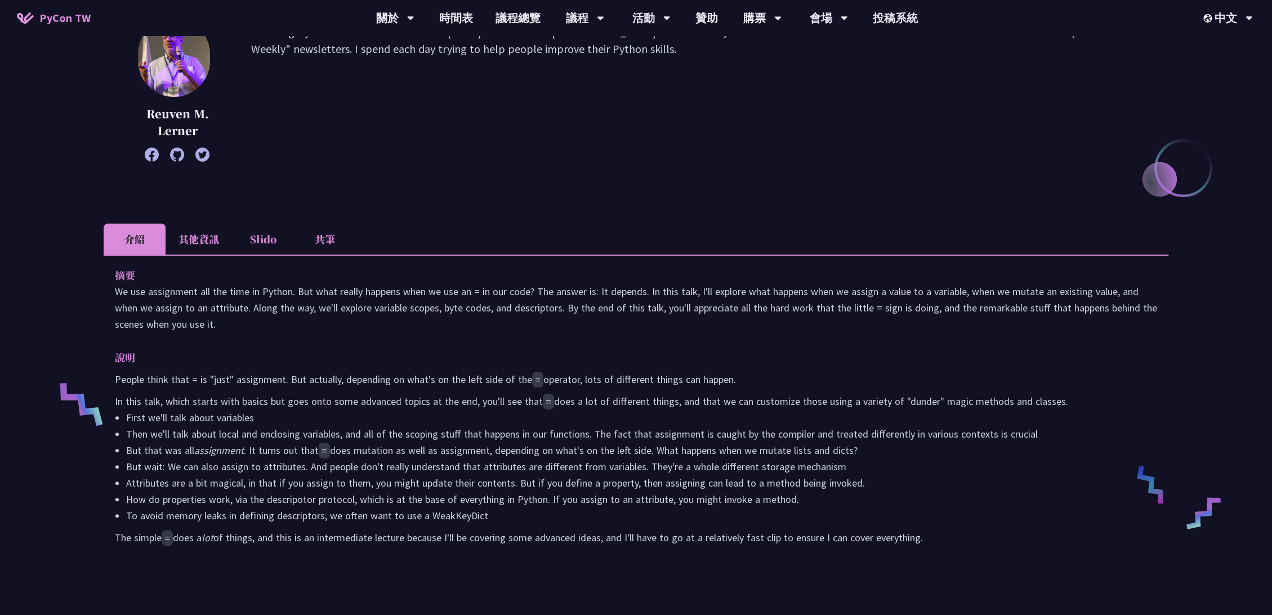
scroll to position [187, 0]
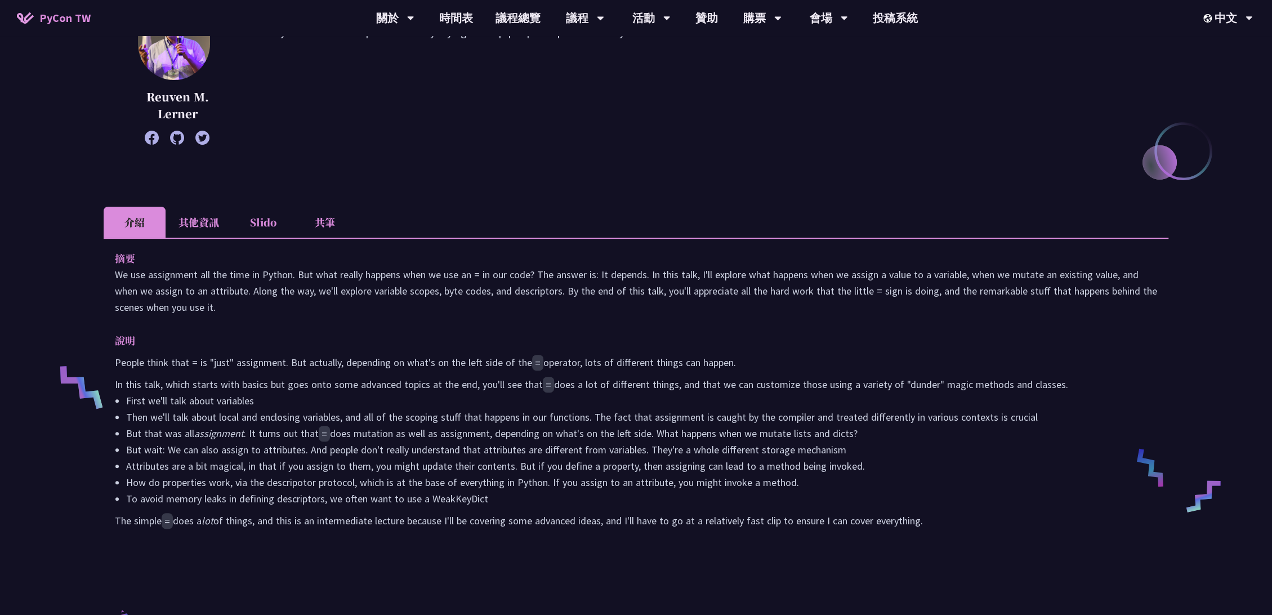
drag, startPoint x: 936, startPoint y: 525, endPoint x: 36, endPoint y: 283, distance: 931.5
click at [36, 283] on div "What does = do? Reuven M. Lerner Teaching Python and data science since 1995. I…" at bounding box center [636, 385] width 1272 height 1144
copy div "摘要 We use assignment all the time in Python. But what really happens when we us…"
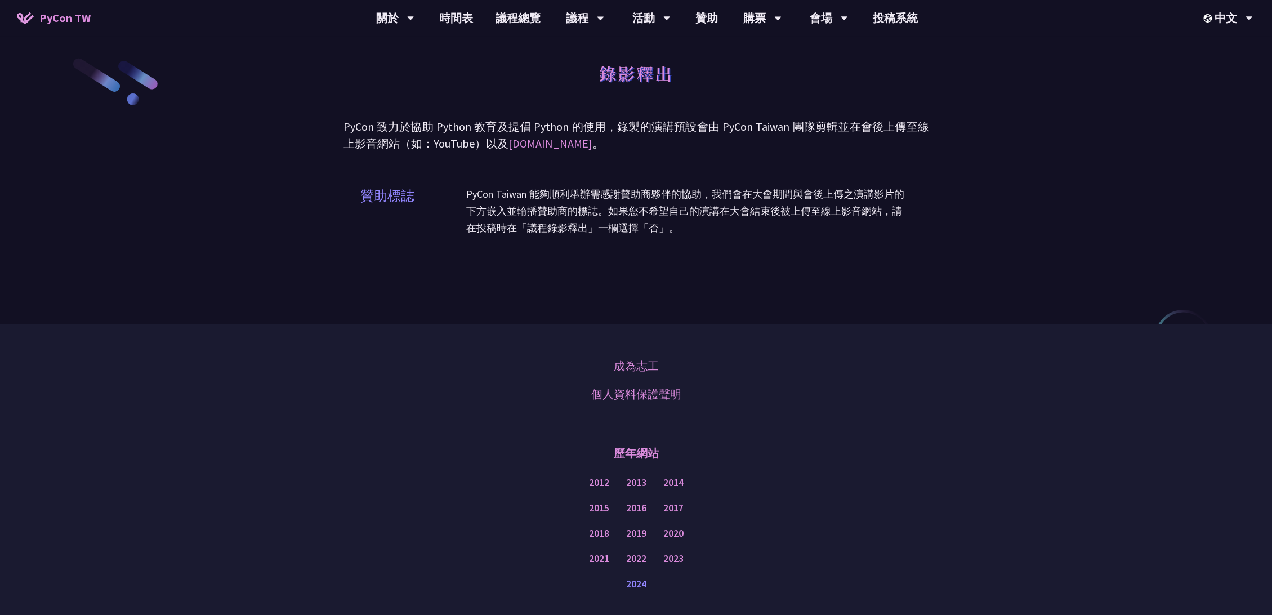
click at [633, 584] on link "2024" at bounding box center [636, 584] width 20 height 14
